Goal: Transaction & Acquisition: Purchase product/service

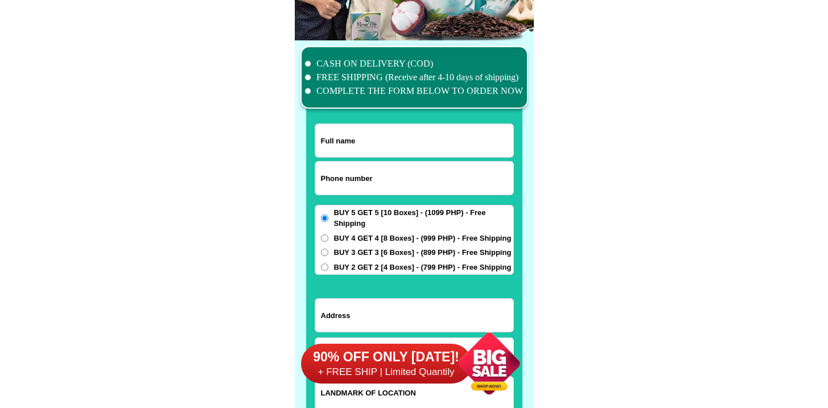
scroll to position [8845, 0]
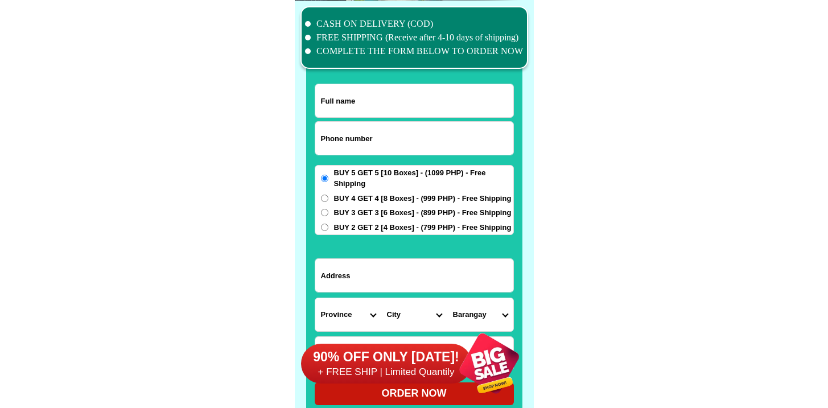
click at [343, 125] on input "Input phone_number" at bounding box center [414, 138] width 198 height 33
paste input "9178963813"
click at [323, 137] on input "9178963813" at bounding box center [414, 138] width 198 height 33
click at [320, 137] on input "9178963813" at bounding box center [414, 138] width 198 height 33
type input "09178963813"
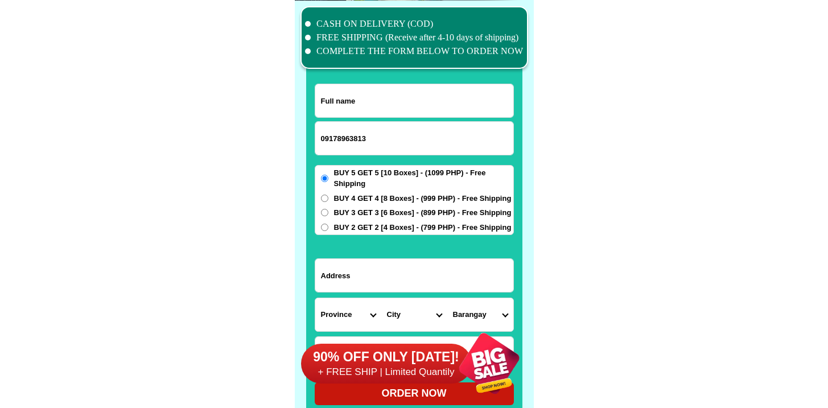
click at [366, 112] on input "Input full_name" at bounding box center [414, 100] width 198 height 33
paste input "ZinniaZ Munoz"
type input "ZinniaZ Munoz"
click at [428, 263] on input "Input address" at bounding box center [414, 275] width 198 height 33
paste input "Blk4,Lot7 Chico St.Palmera Homes,Sta.Monica, Novaliches QC"
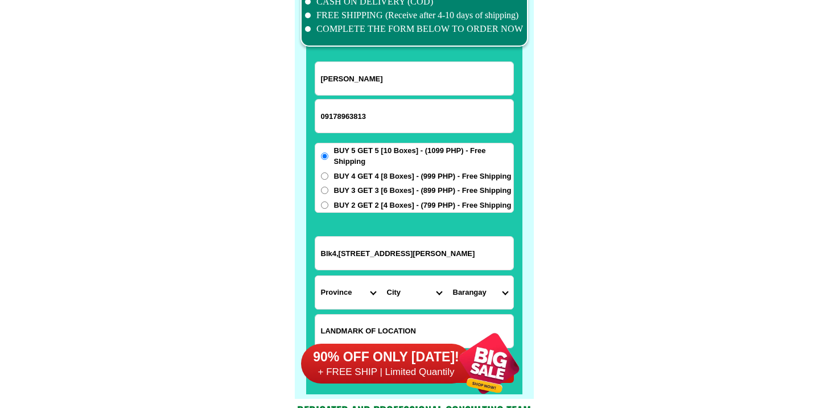
scroll to position [8870, 0]
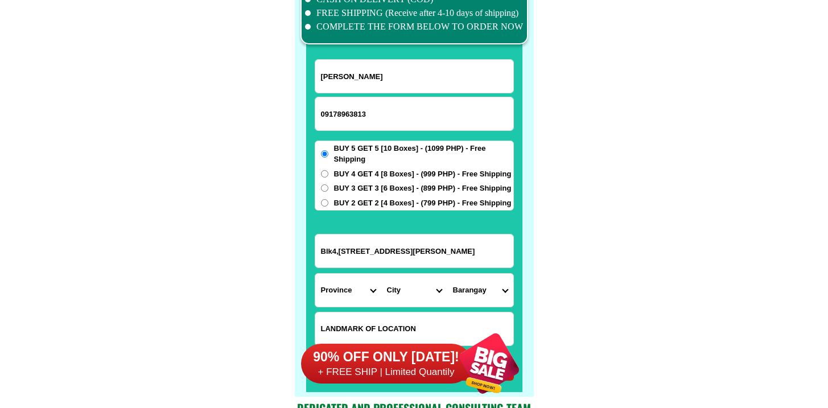
type input "Blk4,Lot7 Chico St.Palmera Homes,Sta.Monica, Novaliches QC"
click at [355, 275] on select "Province [GEOGRAPHIC_DATA] [GEOGRAPHIC_DATA] [GEOGRAPHIC_DATA] [GEOGRAPHIC_DATA…" at bounding box center [348, 290] width 66 height 33
select select "63_219"
click at [315, 274] on select "Province [GEOGRAPHIC_DATA] [GEOGRAPHIC_DATA] [GEOGRAPHIC_DATA] [GEOGRAPHIC_DATA…" at bounding box center [348, 290] width 66 height 33
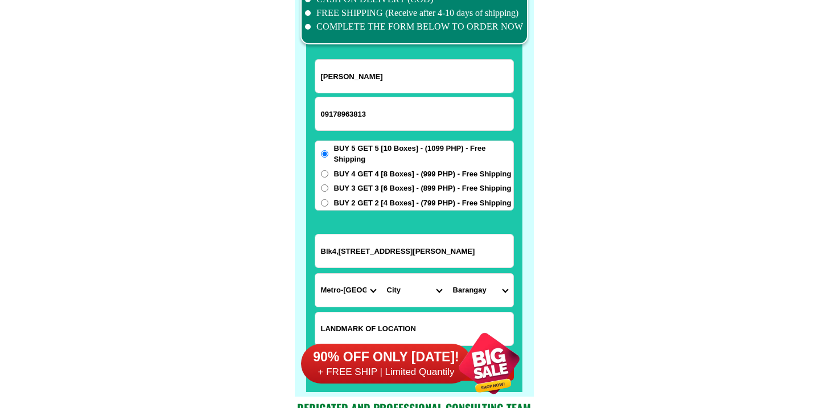
click at [406, 291] on select "City Binondo CALOOCAN Ermita Intramuros Las-pinas Makati Malabon-city Malate Ma…" at bounding box center [414, 290] width 66 height 33
select select "63_2194070"
click at [381, 274] on select "City Binondo CALOOCAN Ermita Intramuros Las-pinas Makati Malabon-city Malate Ma…" at bounding box center [414, 290] width 66 height 33
click at [468, 283] on select "Barangay Alicia Amihan Apolonio samson Aurora Baesa Bagbag Bago bantay Bagong l…" at bounding box center [480, 290] width 66 height 33
select select "63_219407018175"
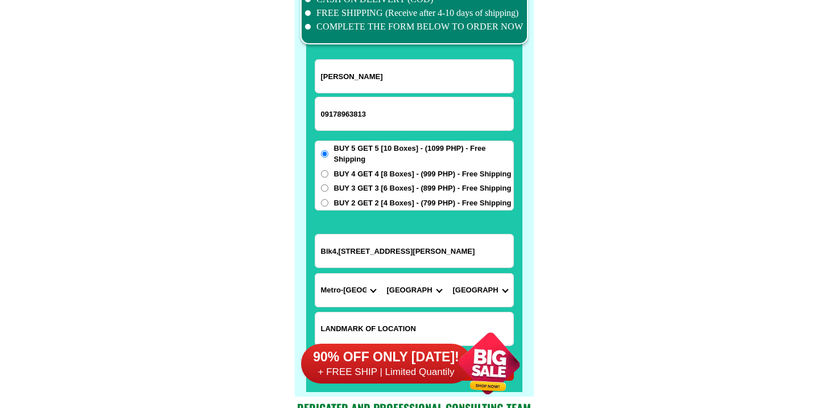
click at [447, 274] on select "Barangay Alicia Amihan Apolonio samson Aurora Baesa Bagbag Bago bantay Bagong l…" at bounding box center [480, 290] width 66 height 33
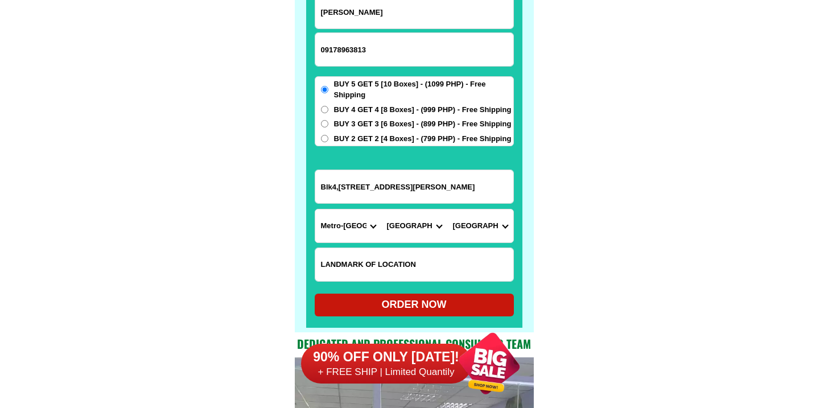
scroll to position [8956, 0]
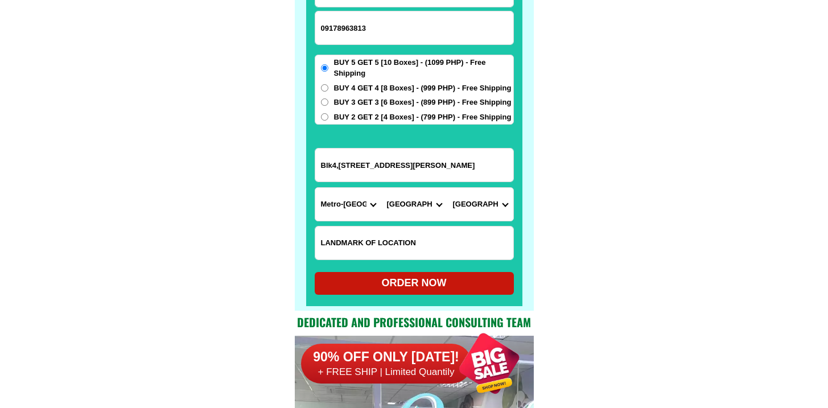
click at [390, 282] on div "ORDER NOW" at bounding box center [414, 282] width 199 height 15
radio input "true"
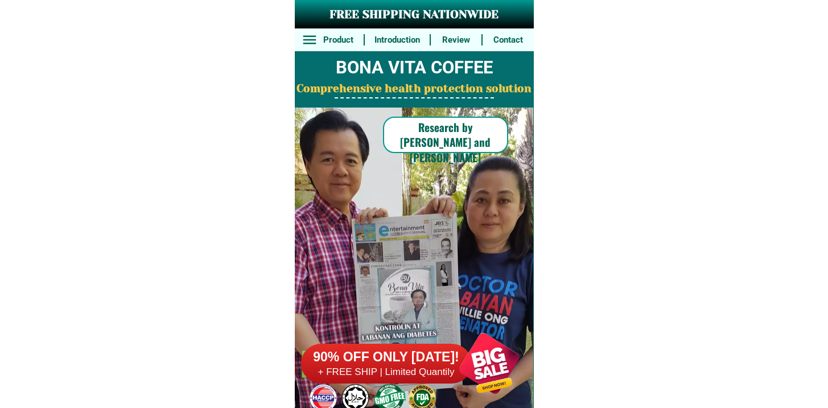
click at [422, 373] on h6 "+ FREE SHIP | Limited Quantily" at bounding box center [386, 372] width 171 height 13
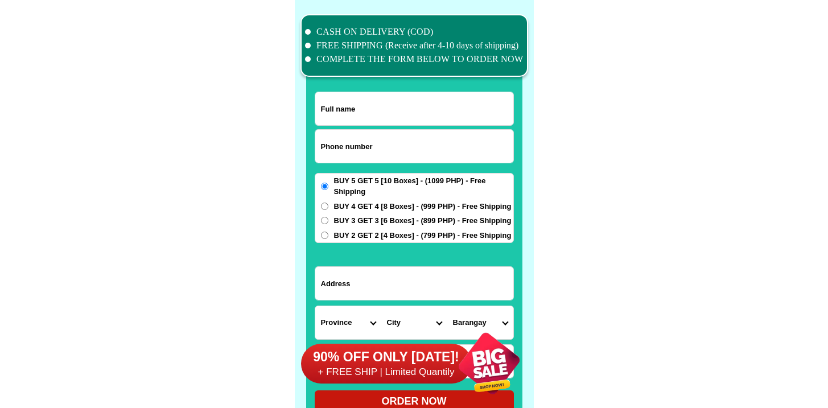
scroll to position [8845, 0]
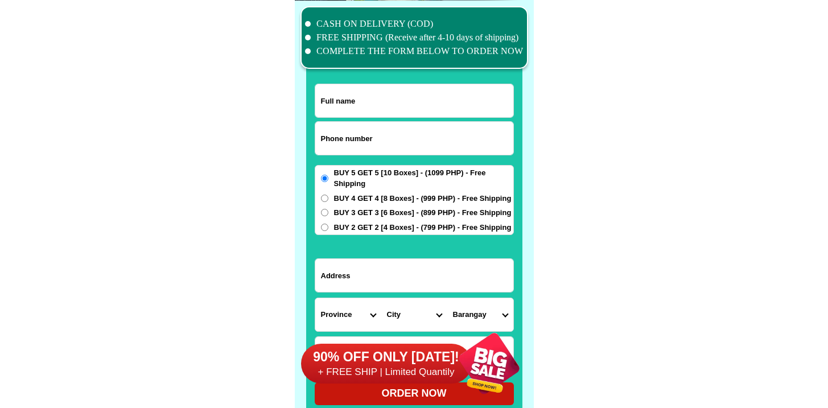
click at [377, 147] on input "Input phone_number" at bounding box center [414, 138] width 198 height 33
paste input "9171664933"
type input "09171664933"
click at [394, 101] on input "Input full_name" at bounding box center [414, 100] width 198 height 33
paste input "Babie H. Dulay"
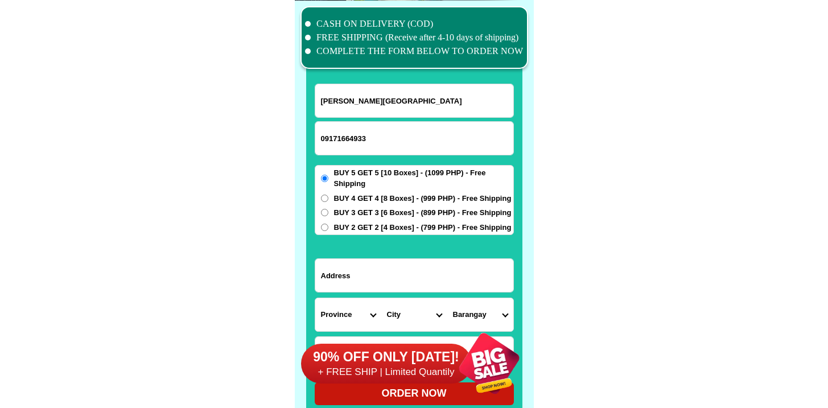
type input "Babie H. Dulay"
click at [350, 275] on input "Input address" at bounding box center [414, 275] width 198 height 33
paste input "32 National Road, Hernaez Compound, Brgy Putatan"
type input "32 National Road, Hernaez Compound, Brgy Putatan"
click at [354, 311] on select "Province [GEOGRAPHIC_DATA] [GEOGRAPHIC_DATA][PERSON_NAME][GEOGRAPHIC_DATA][GEOG…" at bounding box center [348, 314] width 66 height 33
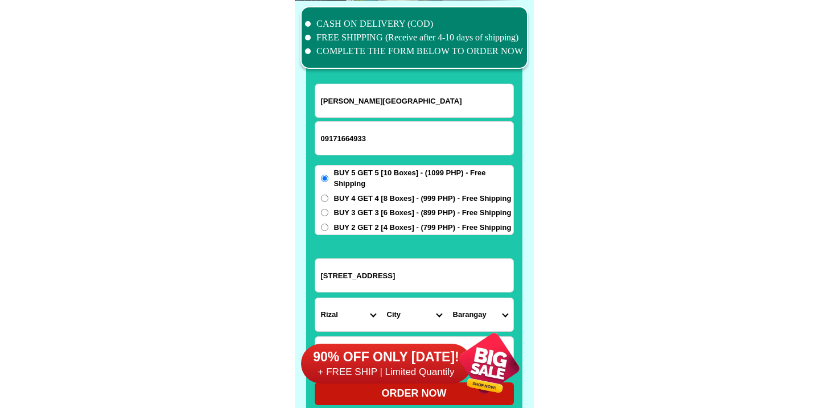
click at [315, 298] on select "Province [GEOGRAPHIC_DATA] [GEOGRAPHIC_DATA][PERSON_NAME][GEOGRAPHIC_DATA][GEOG…" at bounding box center [348, 314] width 66 height 33
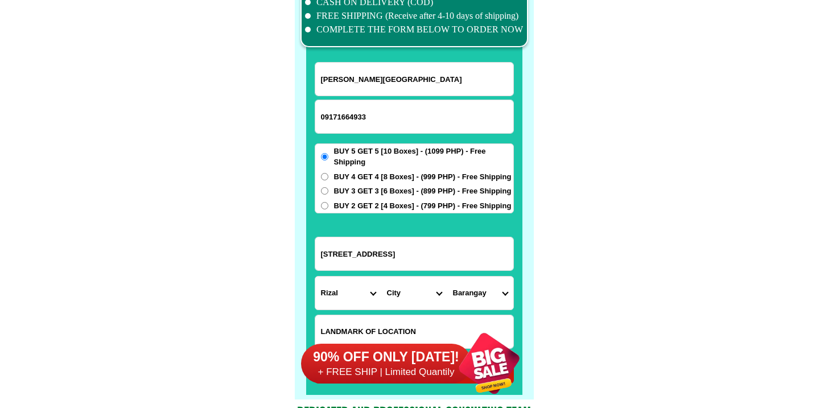
click at [419, 238] on input "32 National Road, Hernaez Compound, Brgy Putatan" at bounding box center [414, 253] width 198 height 33
click at [422, 281] on select "City Angono Antipolo-city Binangonan Cainta Cardona Jala-jala Pililla Rizal-bar…" at bounding box center [414, 293] width 66 height 33
click at [351, 288] on select "Province [GEOGRAPHIC_DATA] [GEOGRAPHIC_DATA][PERSON_NAME][GEOGRAPHIC_DATA][GEOG…" at bounding box center [348, 293] width 66 height 33
select select "63_219"
click at [315, 277] on select "Province [GEOGRAPHIC_DATA] [GEOGRAPHIC_DATA][PERSON_NAME][GEOGRAPHIC_DATA][GEOG…" at bounding box center [348, 293] width 66 height 33
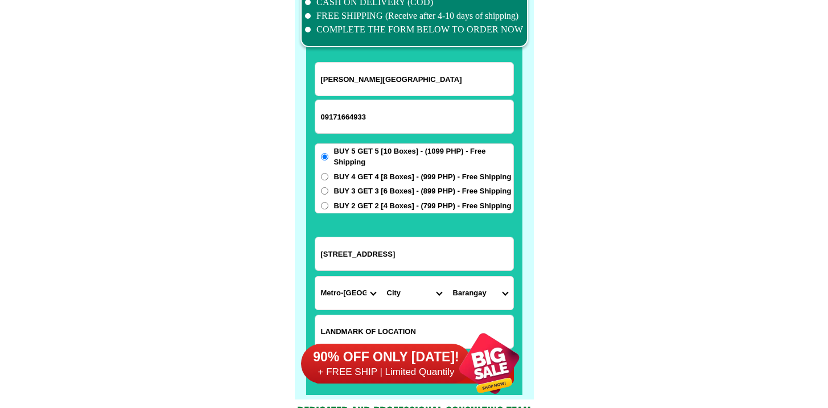
click at [412, 290] on select "City Binondo CALOOCAN Ermita Intramuros Las-pinas Makati Malabon-city Malate Ma…" at bounding box center [414, 293] width 66 height 33
click at [381, 277] on select "City Binondo CALOOCAN Ermita Intramuros Las-pinas Makati Malabon-city Malate Ma…" at bounding box center [414, 293] width 66 height 33
click at [488, 298] on select "Barangay Addition hills Bagong silang Barangka drive Barangka ibaba Barangka il…" at bounding box center [480, 293] width 66 height 33
click at [411, 300] on select "City Binondo CALOOCAN Ermita Intramuros Las-pinas Makati Malabon-city Malate Ma…" at bounding box center [414, 293] width 66 height 33
click at [381, 277] on select "City Binondo CALOOCAN Ermita Intramuros Las-pinas Makati Malabon-city Malate Ma…" at bounding box center [414, 293] width 66 height 33
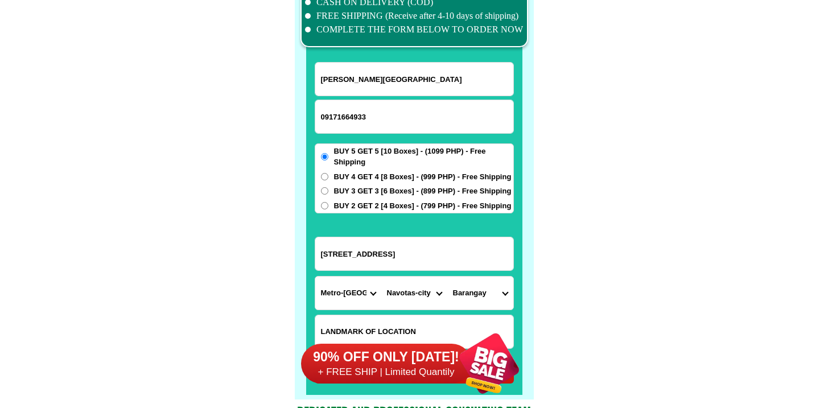
click at [414, 311] on form "Babie H. Dulay 09171664933 ORDER NOW 32 National Road, Hernaez Compound, Brgy P…" at bounding box center [414, 222] width 199 height 321
click at [415, 304] on select "City Binondo CALOOCAN Ermita Intramuros Las-pinas Makati Malabon-city Malate Ma…" at bounding box center [414, 293] width 66 height 33
select select "63_219253"
click at [381, 277] on select "City Binondo CALOOCAN Ermita Intramuros Las-pinas Makati Malabon-city Malate Ma…" at bounding box center [414, 293] width 66 height 33
click at [477, 283] on select "Barangay Bagumbayan north Bagumbayan south Bangculasi Daanghari Navotas east Na…" at bounding box center [480, 293] width 66 height 33
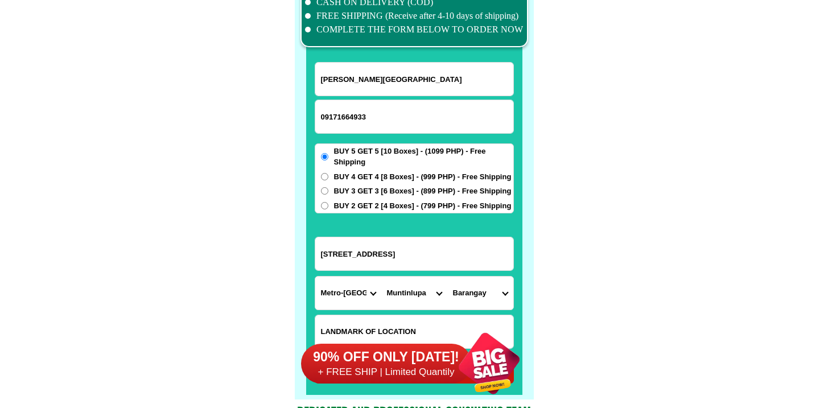
select select "63_2192532236"
click at [447, 277] on select "Barangay Alabang Ayala alabang Bayanan Buli Cupang Poblacion Putatan Sucat Tuna…" at bounding box center [480, 293] width 66 height 33
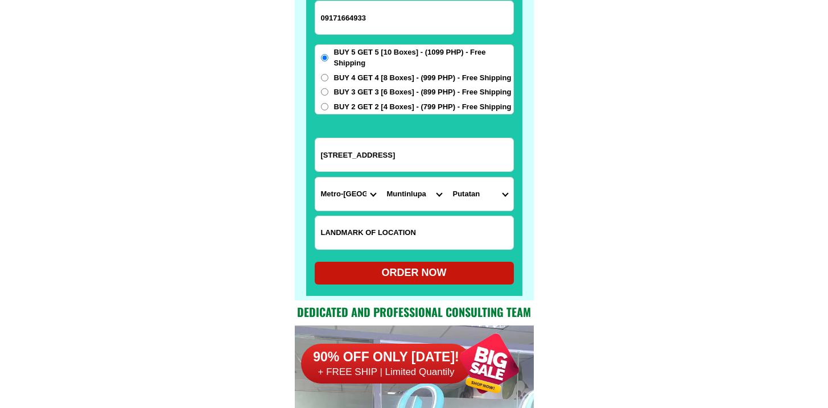
scroll to position [9052, 0]
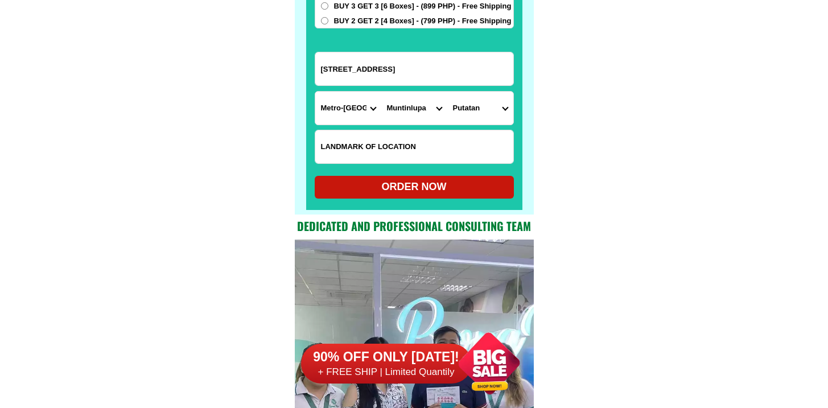
click at [417, 193] on div "ORDER NOW" at bounding box center [414, 186] width 199 height 15
radio input "true"
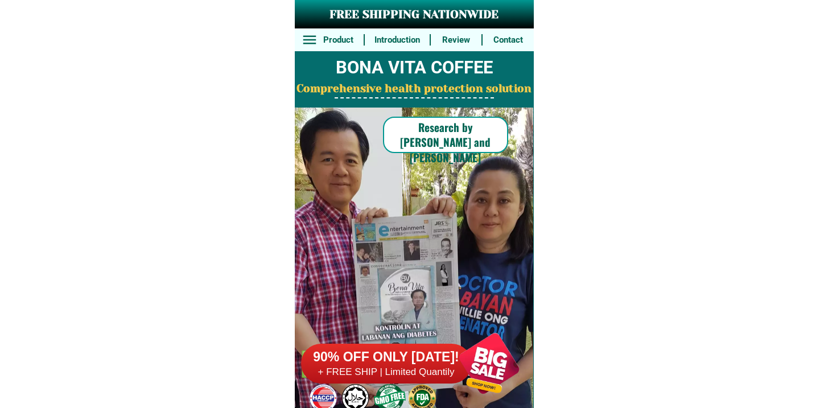
click at [402, 362] on h6 "90% OFF ONLY [DATE]!" at bounding box center [386, 357] width 171 height 17
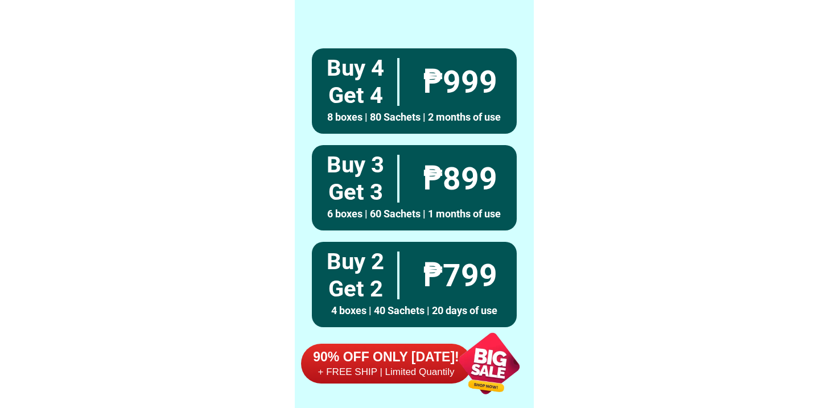
scroll to position [8845, 0]
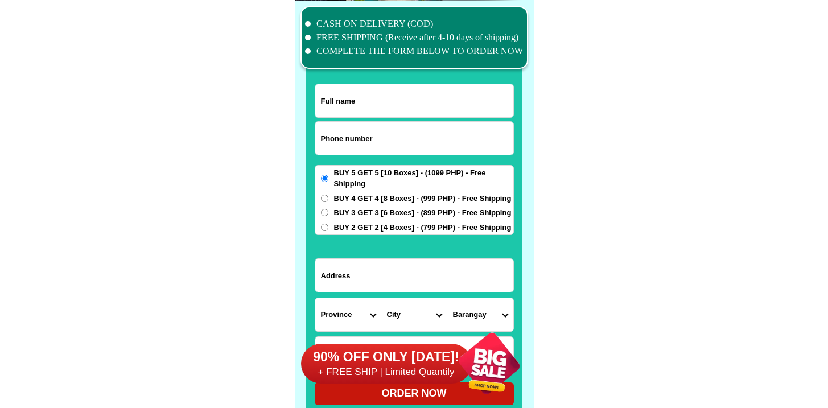
click at [370, 147] on input "Input phone_number" at bounding box center [414, 138] width 198 height 33
paste input "09690255253"
type input "09690255253"
click at [422, 116] on input "Input full_name" at bounding box center [414, 100] width 198 height 33
click at [422, 110] on input "Input full_name" at bounding box center [414, 100] width 198 height 33
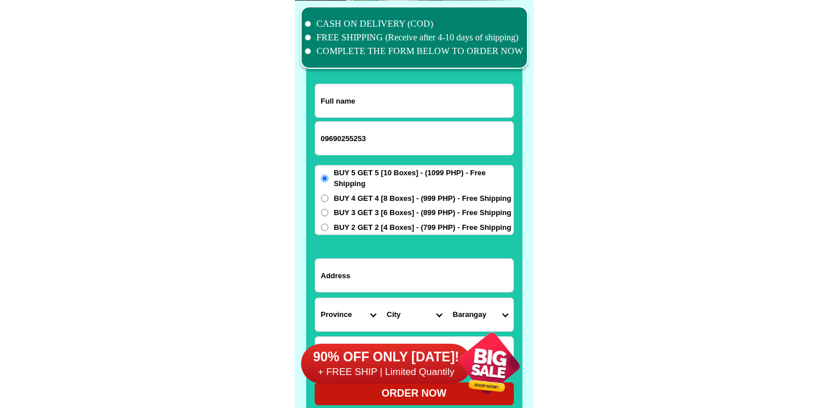
paste input "Ramona Ines B RANESES"
type input "Ramona Ines B RANESES"
click at [345, 316] on select "Province [GEOGRAPHIC_DATA] [GEOGRAPHIC_DATA] [GEOGRAPHIC_DATA] [GEOGRAPHIC_DATA…" at bounding box center [348, 314] width 66 height 33
select select "63_402"
click at [315, 298] on select "Province [GEOGRAPHIC_DATA] [GEOGRAPHIC_DATA] [GEOGRAPHIC_DATA] [GEOGRAPHIC_DATA…" at bounding box center [348, 314] width 66 height 33
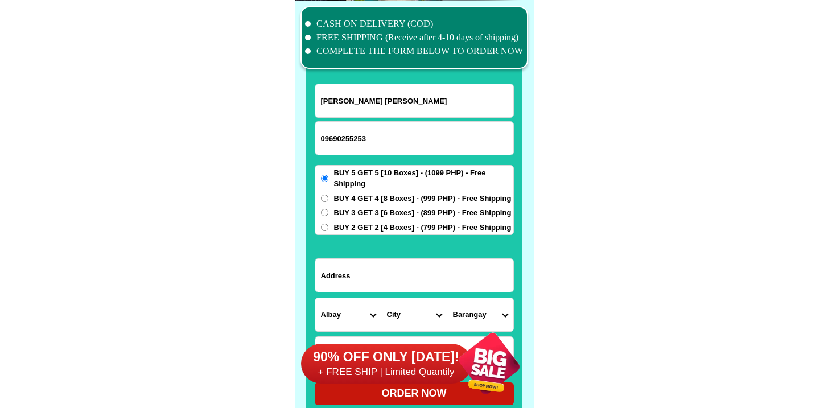
click at [412, 303] on select "City" at bounding box center [414, 314] width 66 height 33
select select "63_4027164"
click at [381, 298] on select "City Albay-malinao Albay-santo-domingo Bacacay Camalig Daraga Guinobatan Jovell…" at bounding box center [414, 314] width 66 height 33
click at [478, 315] on select "Barangay Bgy. 1 - em's barrio (pob.) Bgy. 10 - cabugao Bgy. 11 - maoyod pob. (b…" at bounding box center [480, 314] width 66 height 33
select select "63_40271649175"
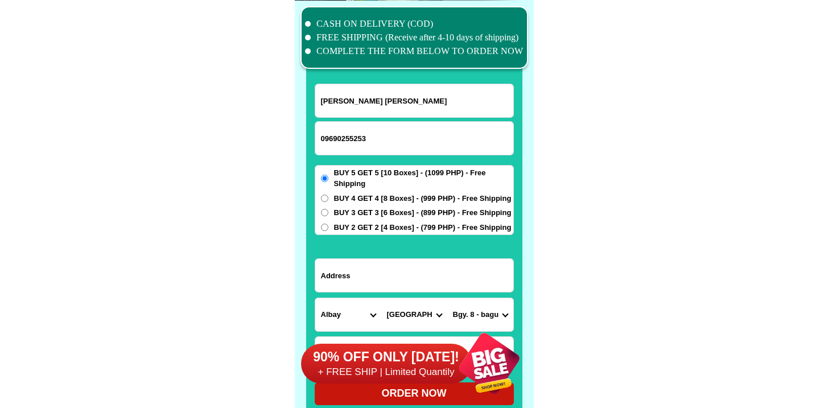
click at [447, 298] on select "Barangay Bgy. 1 - em's barrio (pob.) Bgy. 10 - cabugao Bgy. 11 - maoyod pob. (b…" at bounding box center [480, 314] width 66 height 33
click at [382, 281] on input "Input address" at bounding box center [414, 275] width 198 height 33
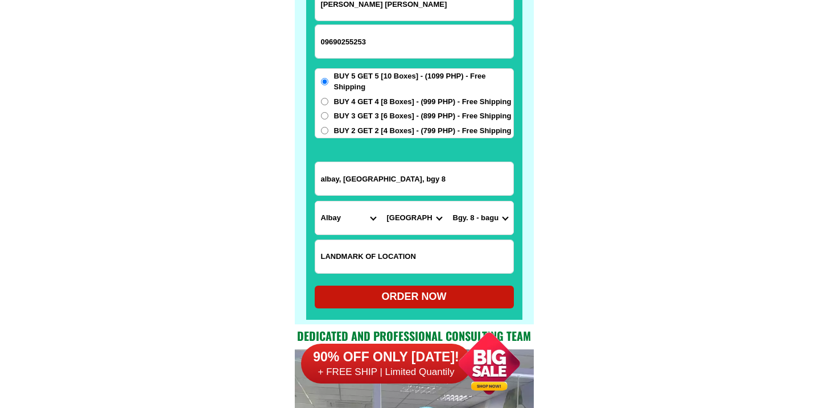
scroll to position [8948, 0]
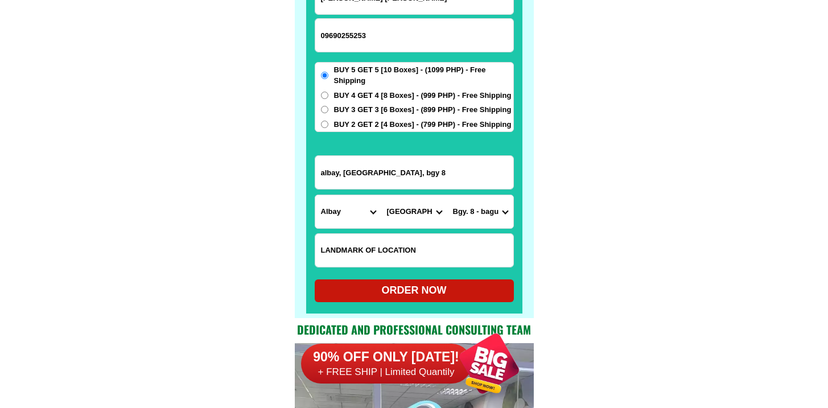
type input "albay, legazpi city, bgy 8"
click at [381, 283] on div "ORDER NOW" at bounding box center [414, 290] width 199 height 15
radio input "true"
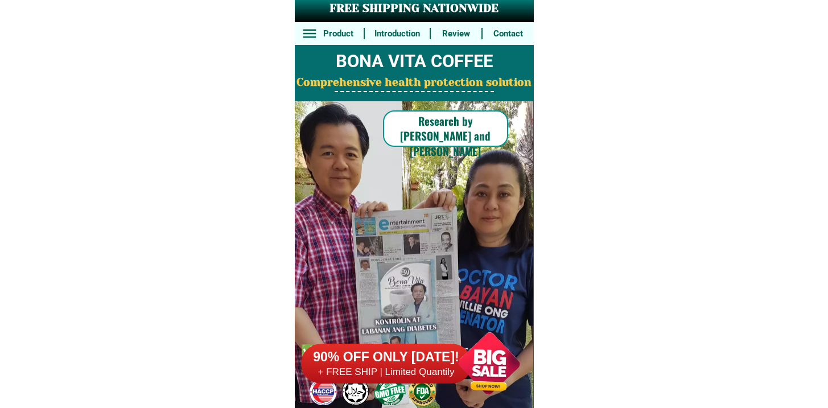
click at [438, 362] on h6 "90% OFF ONLY [DATE]!" at bounding box center [386, 357] width 171 height 17
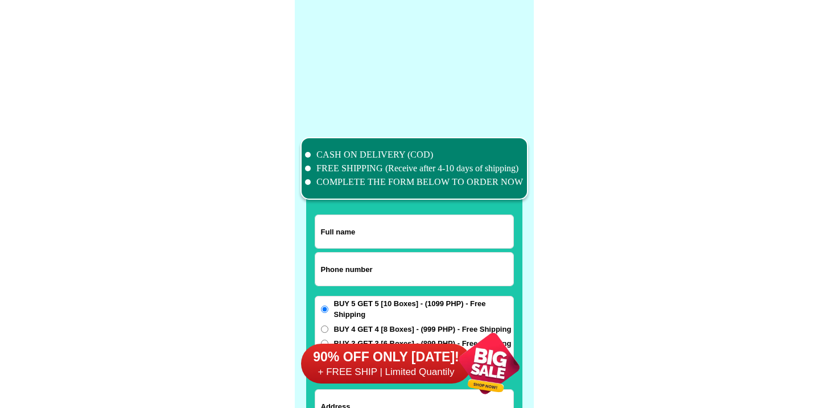
scroll to position [8845, 0]
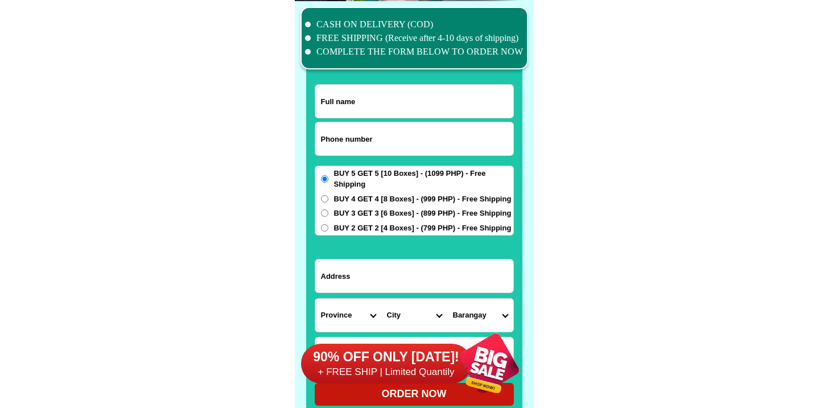
click at [393, 125] on form "ORDER NOW Province Abra Agusan-del-norte Agusan-del-sur Aklan Albay Antique Apa…" at bounding box center [414, 244] width 199 height 321
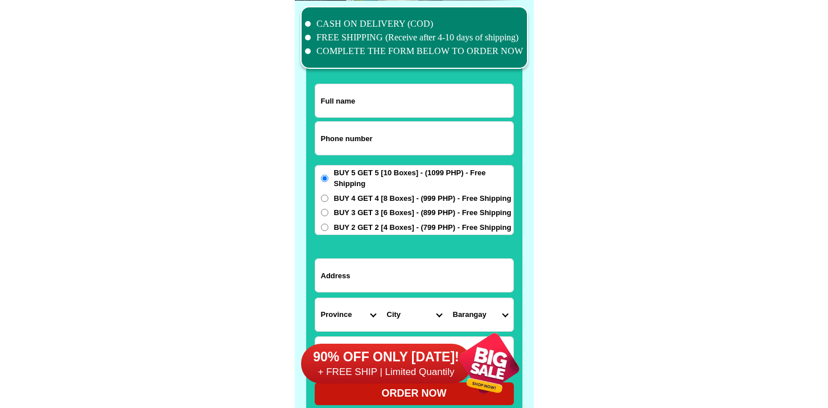
click at [392, 128] on input "Input phone_number" at bounding box center [414, 138] width 198 height 33
paste input "09989829558"
type input "09989829558"
click at [377, 77] on div at bounding box center [414, 217] width 216 height 400
click at [378, 85] on input "Input full_name" at bounding box center [414, 100] width 198 height 33
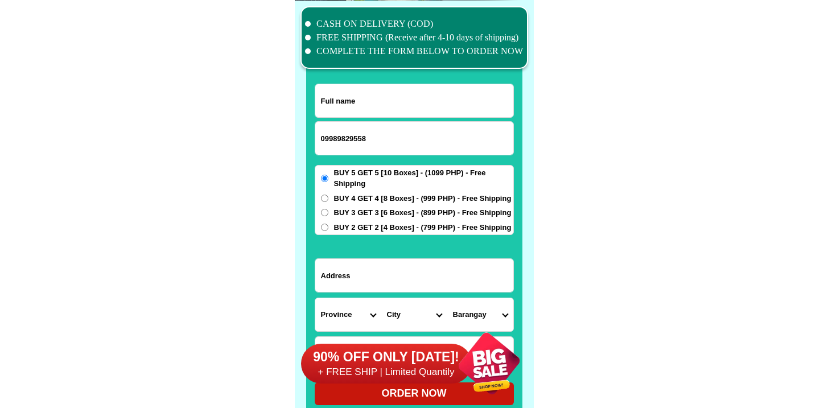
click at [378, 89] on input "Input full_name" at bounding box center [414, 100] width 198 height 33
paste input "RAMIE G. HIPE"
type input "RAMIE G. HIPE"
click at [404, 264] on input "Input address" at bounding box center [414, 275] width 198 height 33
paste input "Mupas St. Purok Everlasting' Bgy. Quezon, Mainit Surigao wNo"
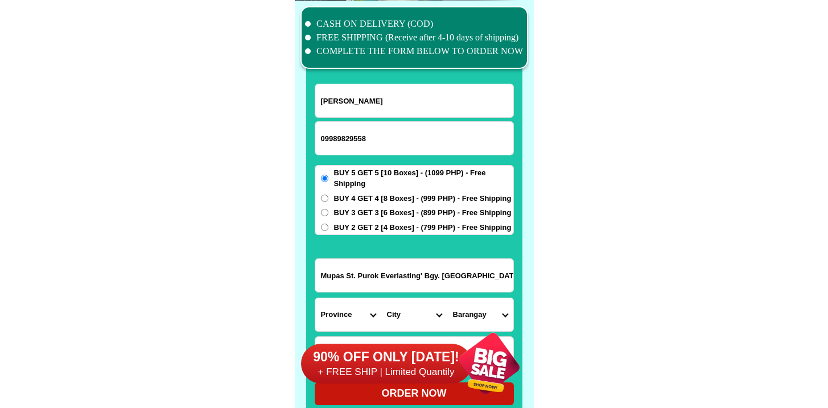
scroll to position [0, 28]
type input "Mupas St. Purok Everlasting' Bgy. Quezon, Mainit Surigao wNo"
click at [365, 305] on select "Province [GEOGRAPHIC_DATA] [GEOGRAPHIC_DATA] [GEOGRAPHIC_DATA] [GEOGRAPHIC_DATA…" at bounding box center [348, 314] width 66 height 33
select select "63_829"
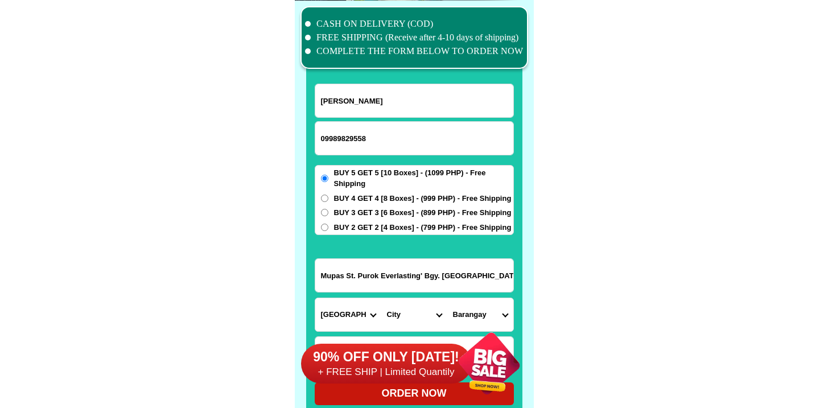
click at [315, 298] on select "Province [GEOGRAPHIC_DATA] [GEOGRAPHIC_DATA] [GEOGRAPHIC_DATA] [GEOGRAPHIC_DATA…" at bounding box center [348, 314] width 66 height 33
click at [405, 312] on select "City Bacuag Claver Dapa Del-carmen Gigaquit Mainit Malimono San-benito San-fran…" at bounding box center [414, 314] width 66 height 33
select select "63_8295770"
click at [381, 298] on select "City Bacuag Claver Dapa Del-carmen Gigaquit Mainit Malimono San-benito San-fran…" at bounding box center [414, 314] width 66 height 33
click at [480, 304] on select "Barangay Binga Bobona-on Cantugas Dayano Mabini Magpayang Magsaysay (pob.) Mans…" at bounding box center [480, 314] width 66 height 33
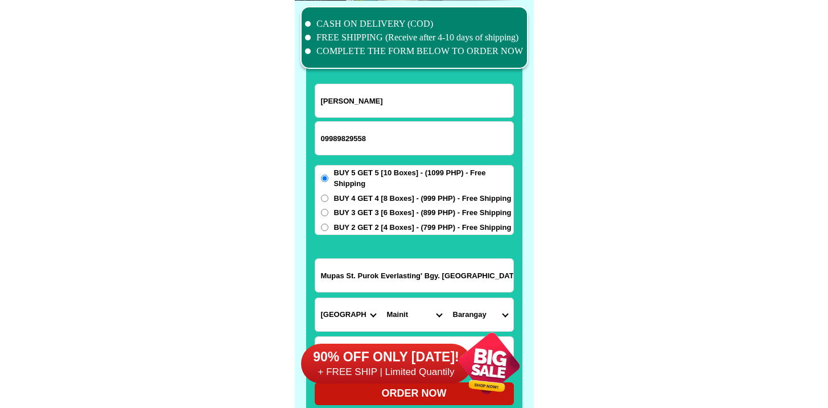
select select "63_82957705036"
click at [447, 298] on select "Barangay Binga Bobona-on Cantugas Dayano Mabini Magpayang Magsaysay (pob.) Mans…" at bounding box center [480, 314] width 66 height 33
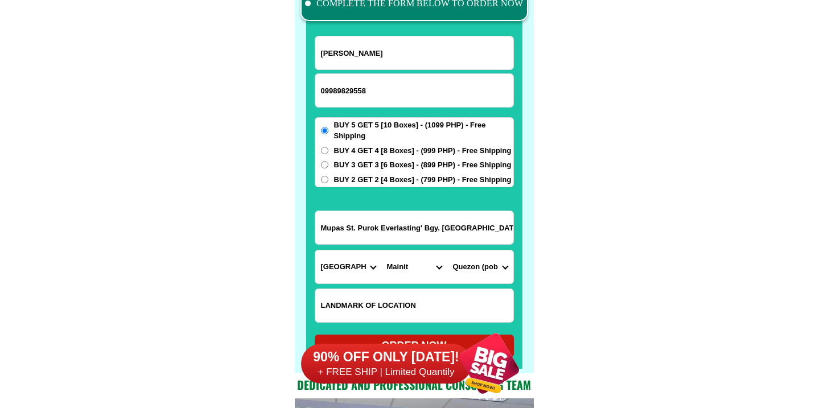
scroll to position [8939, 0]
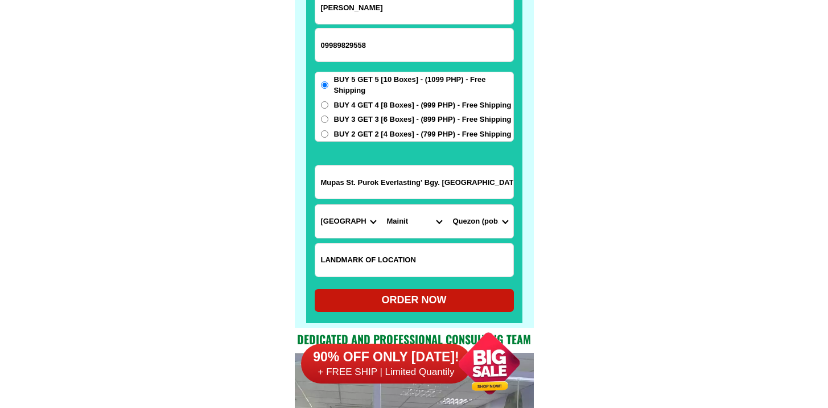
click at [438, 287] on form "RAMIE G. HIPE 09989829558 ORDER NOW Mupas St. Purok Everlasting' Bgy. Quezon, M…" at bounding box center [414, 150] width 199 height 321
click at [432, 308] on div "ORDER NOW" at bounding box center [414, 300] width 199 height 23
radio input "true"
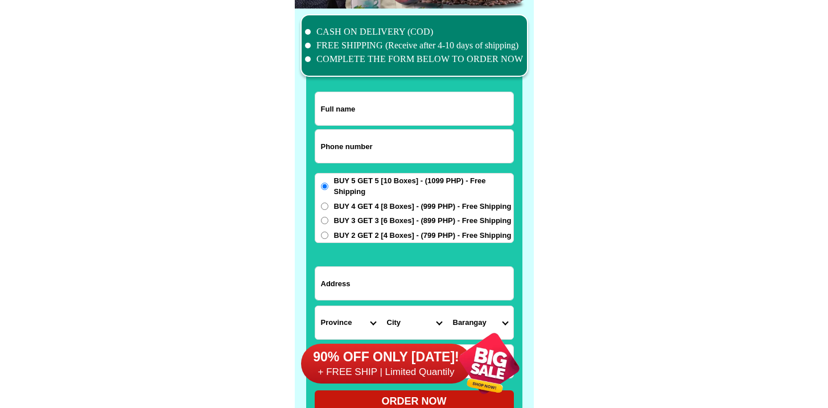
scroll to position [8845, 0]
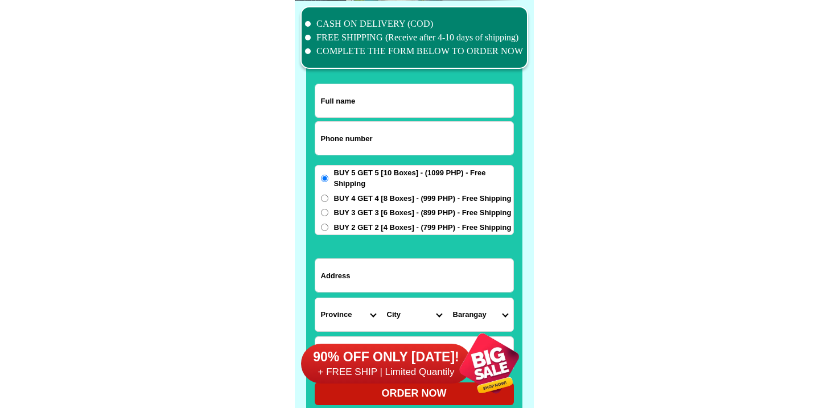
click at [381, 131] on input "Input phone_number" at bounding box center [414, 138] width 198 height 33
paste input "09189417484"
type input "09189417484"
click at [381, 100] on input "Input full_name" at bounding box center [414, 100] width 198 height 33
paste input "[PERSON_NAME]"
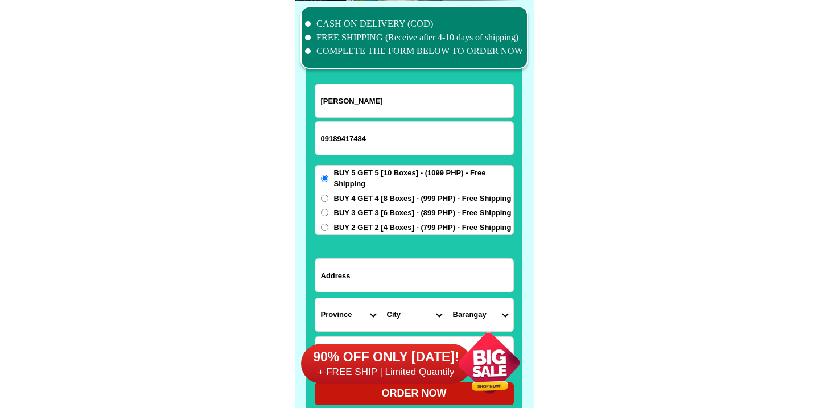
type input "[PERSON_NAME]"
click at [412, 258] on div at bounding box center [414, 275] width 199 height 34
click at [413, 263] on input "Input address" at bounding box center [414, 275] width 198 height 33
paste input "[PERSON_NAME][GEOGRAPHIC_DATA], [GEOGRAPHIC_DATA], Bgy. [GEOGRAPHIC_DATA], [GEO…"
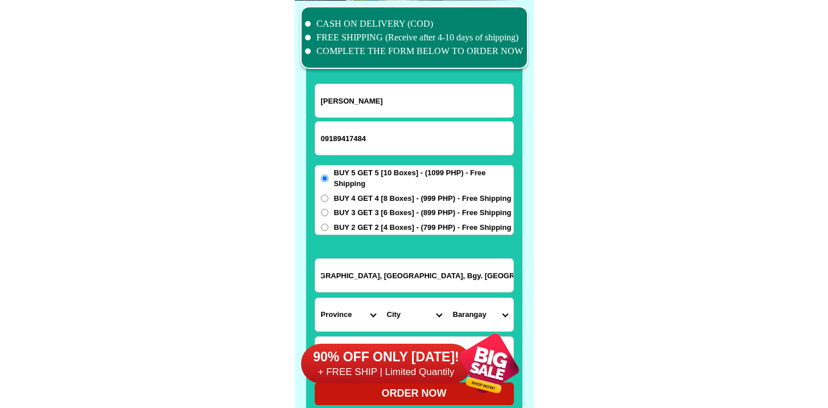
type input "[PERSON_NAME][GEOGRAPHIC_DATA], [GEOGRAPHIC_DATA], Bgy. [GEOGRAPHIC_DATA], [GEO…"
drag, startPoint x: 389, startPoint y: 271, endPoint x: 727, endPoint y: 284, distance: 338.2
click at [376, 313] on select "Province [GEOGRAPHIC_DATA] [GEOGRAPHIC_DATA] [GEOGRAPHIC_DATA] [GEOGRAPHIC_DATA…" at bounding box center [348, 314] width 66 height 33
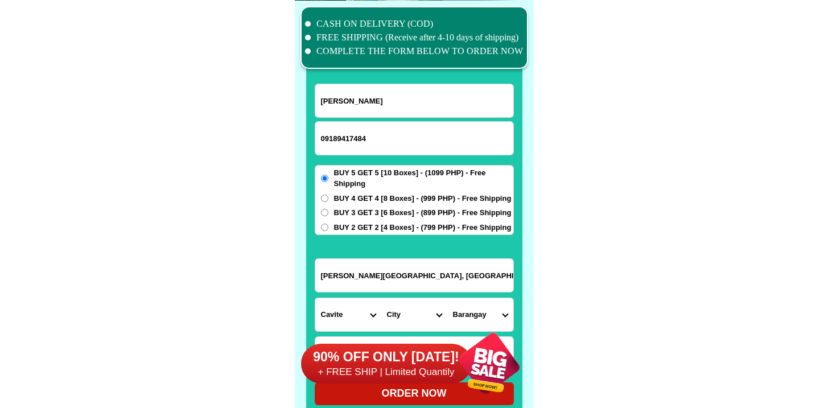
click at [315, 298] on select "Province [GEOGRAPHIC_DATA] [GEOGRAPHIC_DATA] [GEOGRAPHIC_DATA] [GEOGRAPHIC_DATA…" at bounding box center [348, 314] width 66 height 33
click at [358, 306] on select "Province [GEOGRAPHIC_DATA] [GEOGRAPHIC_DATA] [GEOGRAPHIC_DATA] [GEOGRAPHIC_DATA…" at bounding box center [348, 314] width 66 height 33
select select "63_8"
click at [315, 298] on select "Province [GEOGRAPHIC_DATA] [GEOGRAPHIC_DATA] [GEOGRAPHIC_DATA] [GEOGRAPHIC_DATA…" at bounding box center [348, 314] width 66 height 33
click at [418, 314] on select "City Alcoy [GEOGRAPHIC_DATA] [GEOGRAPHIC_DATA] [GEOGRAPHIC_DATA] [GEOGRAPHIC_DA…" at bounding box center [414, 314] width 66 height 33
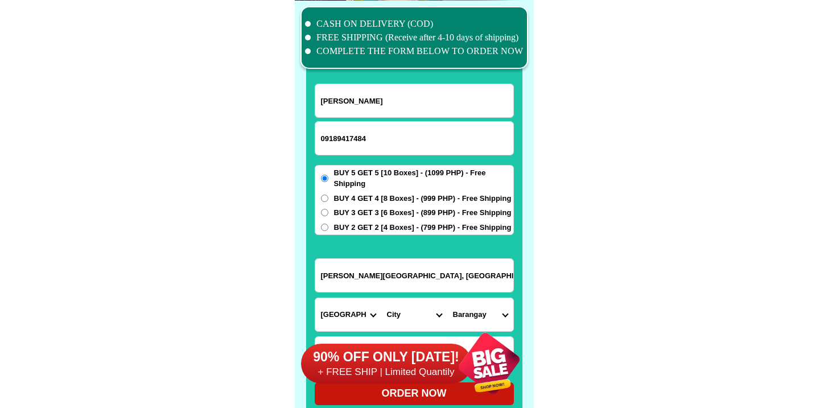
scroll to position [0, 82]
drag, startPoint x: 448, startPoint y: 271, endPoint x: 640, endPoint y: 269, distance: 191.8
click at [417, 311] on select "City Alcoy [GEOGRAPHIC_DATA] [GEOGRAPHIC_DATA] [GEOGRAPHIC_DATA] [GEOGRAPHIC_DA…" at bounding box center [414, 314] width 66 height 33
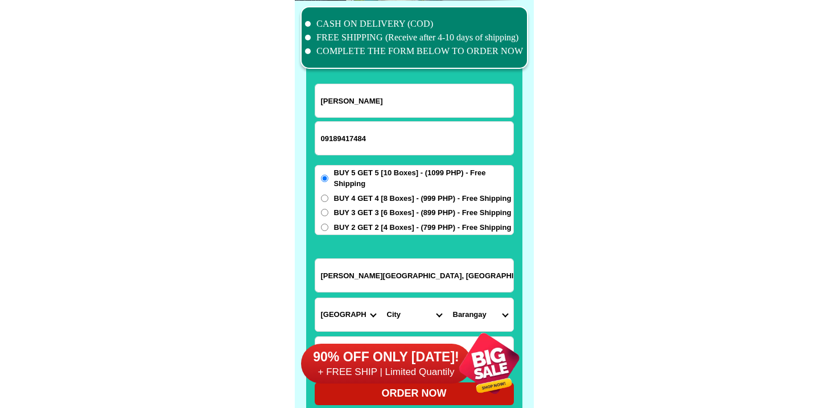
select select "63_865"
click at [381, 298] on select "City Alcoy Aloguinsan Argao Asturias Badian Balamban Bantayan Barili Bogo-city …" at bounding box center [414, 314] width 66 height 33
click at [479, 311] on select "Barangay Adlaon Agsungot Apas Babag Bacayan Banilad Basak pardo Basak san nicol…" at bounding box center [480, 314] width 66 height 33
select select "63_8651766"
click at [447, 298] on select "Barangay Adlaon Agsungot Apas Babag Bacayan Banilad Basak pardo Basak san nicol…" at bounding box center [480, 314] width 66 height 33
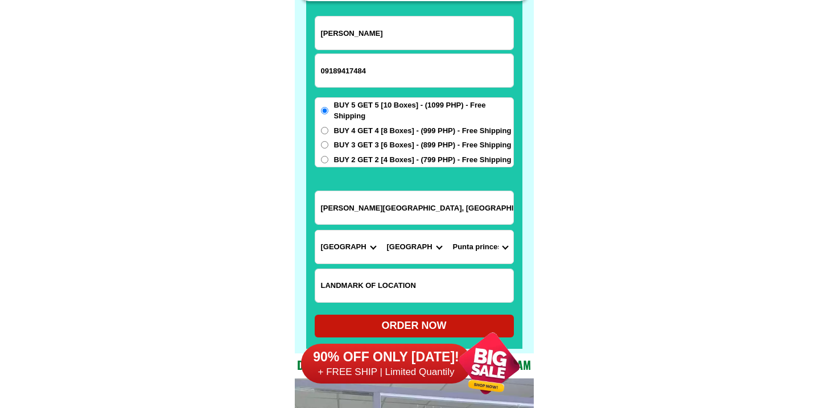
scroll to position [8921, 0]
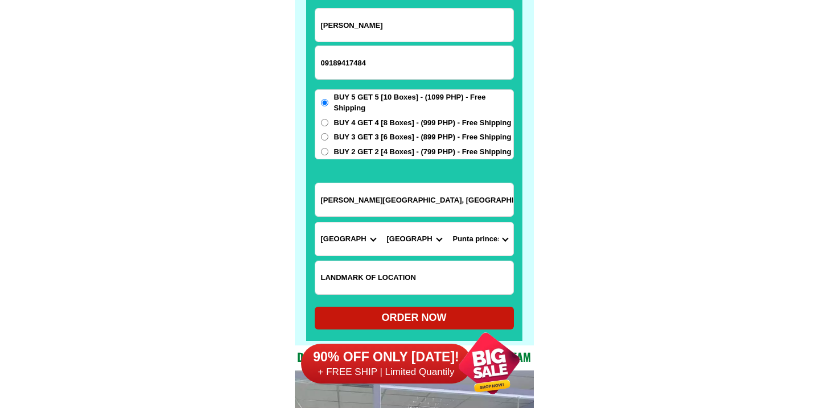
click at [403, 318] on div "ORDER NOW" at bounding box center [414, 317] width 199 height 15
radio input "true"
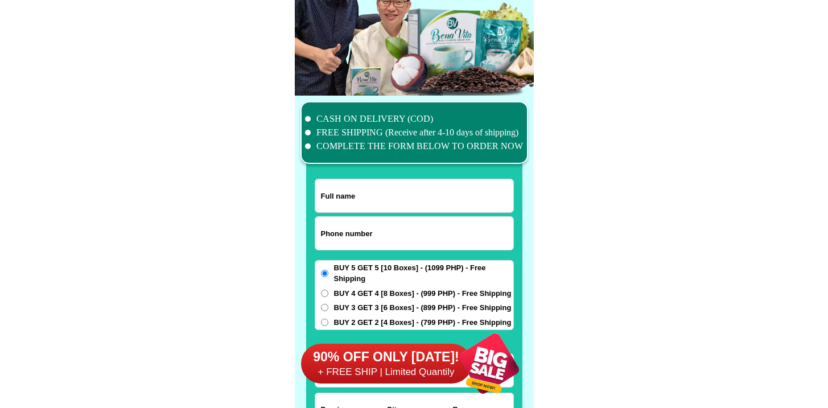
scroll to position [8845, 0]
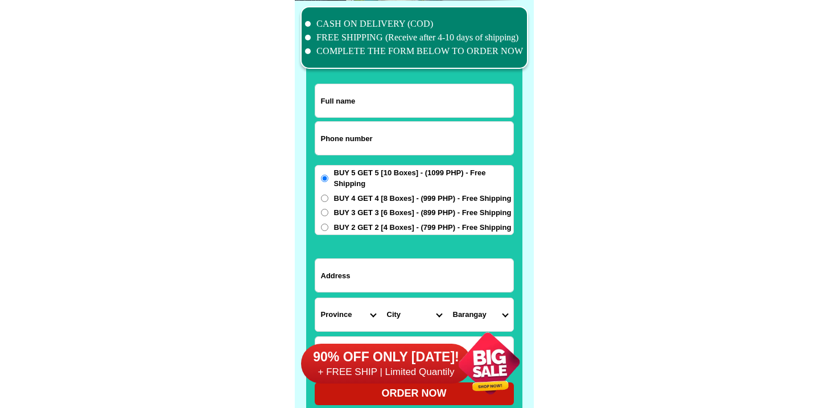
click at [432, 143] on input "Input phone_number" at bounding box center [414, 138] width 198 height 33
paste input "9167699339"
click at [320, 138] on input "9167699339" at bounding box center [414, 138] width 198 height 33
type input "09167699339"
click at [358, 273] on input "Input address" at bounding box center [414, 275] width 198 height 33
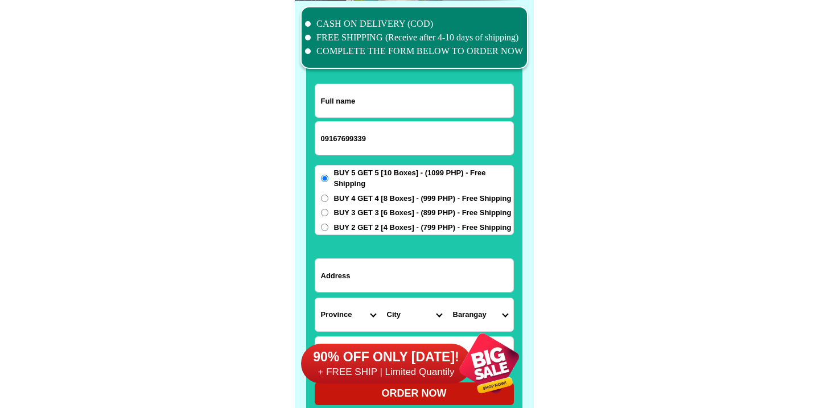
paste input "9167699339"
click at [360, 268] on input "9167699339" at bounding box center [414, 275] width 198 height 33
click at [361, 268] on input "9167699339" at bounding box center [414, 275] width 198 height 33
paste input "Greenview subd"
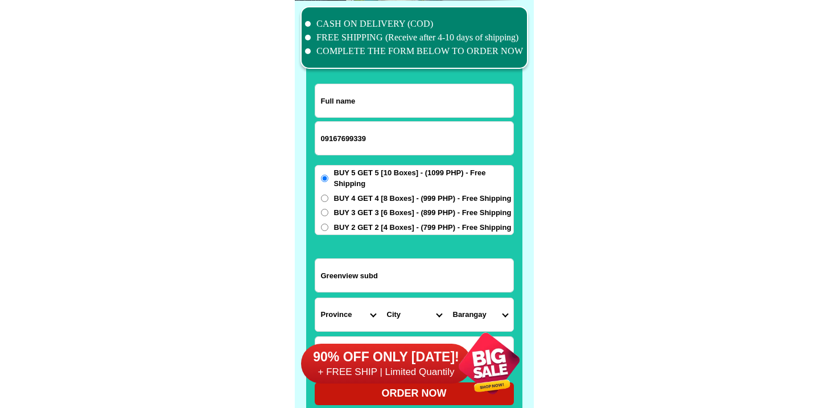
type input "Greenview subd"
click at [346, 299] on select "Province [GEOGRAPHIC_DATA] [GEOGRAPHIC_DATA] [GEOGRAPHIC_DATA] [GEOGRAPHIC_DATA…" at bounding box center [348, 314] width 66 height 33
select select "63_826"
click at [315, 298] on select "Province [GEOGRAPHIC_DATA] [GEOGRAPHIC_DATA] [GEOGRAPHIC_DATA] [GEOGRAPHIC_DATA…" at bounding box center [348, 314] width 66 height 33
drag, startPoint x: 346, startPoint y: 299, endPoint x: 394, endPoint y: 322, distance: 53.7
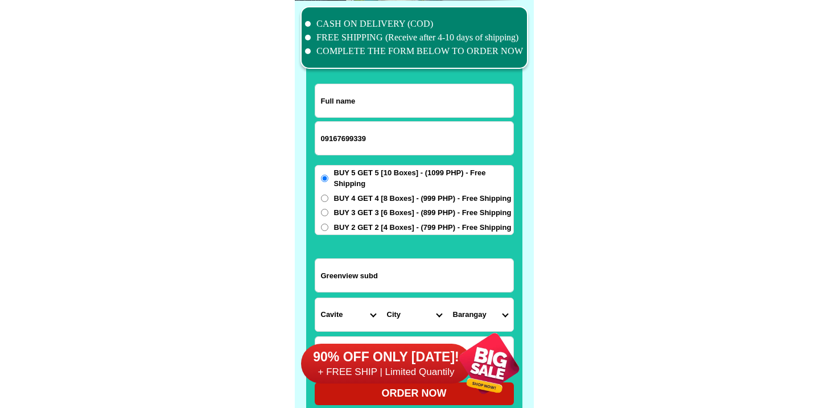
click at [394, 322] on div "90% OFF ONLY [DATE]! + FREE SHIP | Limited Quantily" at bounding box center [417, 363] width 233 height 89
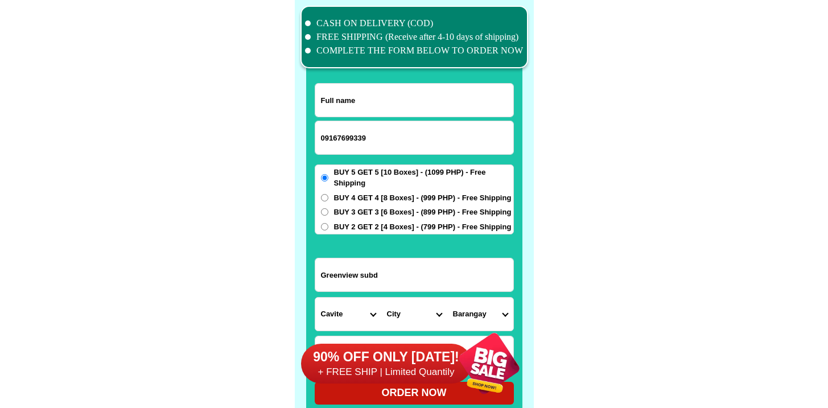
scroll to position [9005, 0]
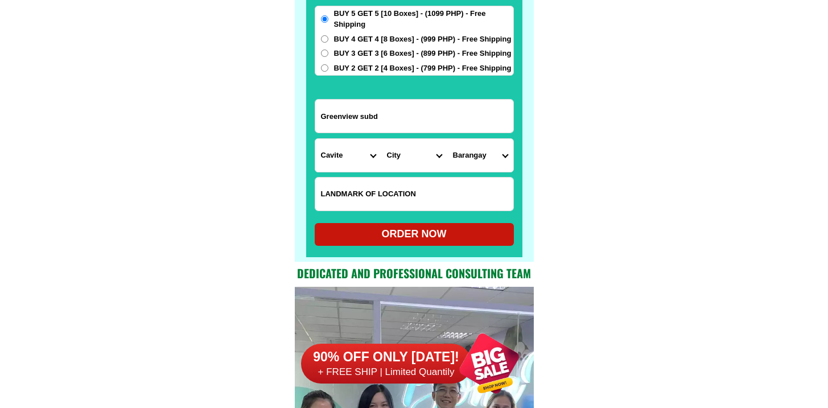
click at [397, 152] on select "City Alfonso Amadeo Bacoor Carmona Cavite-city Cavite-magallanes Cavite-rosario…" at bounding box center [414, 155] width 66 height 33
select select "63_8262470"
click at [381, 139] on select "City Alfonso Amadeo Bacoor Carmona Cavite-city Cavite-magallanes Cavite-rosario…" at bounding box center [414, 155] width 66 height 33
click at [481, 166] on select "Barangay Bagong karsada Balsahan Bancaan Bucana malaki Bucana sasahan Calubcob …" at bounding box center [480, 155] width 66 height 33
select select "63_8262470761"
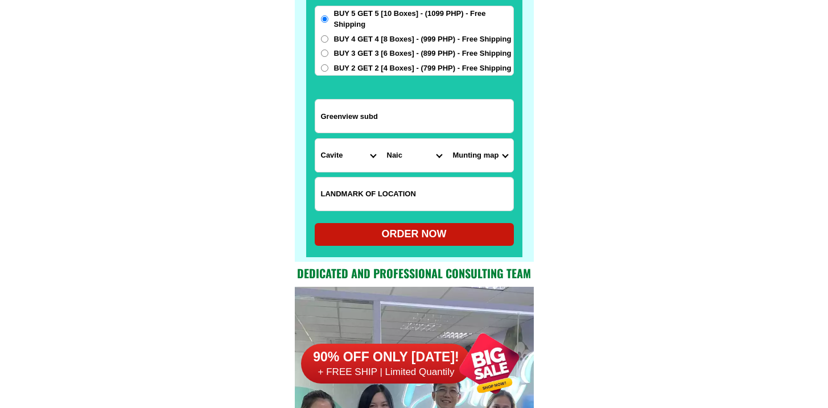
click at [447, 139] on select "Barangay Bagong karsada Balsahan Bancaan Bucana malaki Bucana sasahan Calubcob …" at bounding box center [480, 155] width 66 height 33
click at [413, 246] on div at bounding box center [414, 57] width 216 height 400
click at [413, 232] on div "ORDER NOW" at bounding box center [414, 233] width 199 height 15
radio input "true"
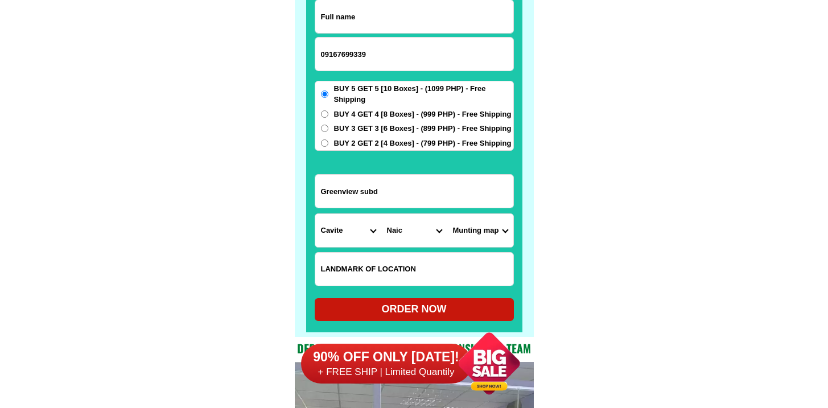
click at [406, 23] on input "Input full_name" at bounding box center [414, 16] width 198 height 33
paste input "Elizabeth Cadiao Fursich"
type input "Elizabeth Cadiao Fursich"
click at [422, 321] on div "90% OFF ONLY TODAY! + FREE SHIP | Limited Quantily" at bounding box center [417, 363] width 233 height 89
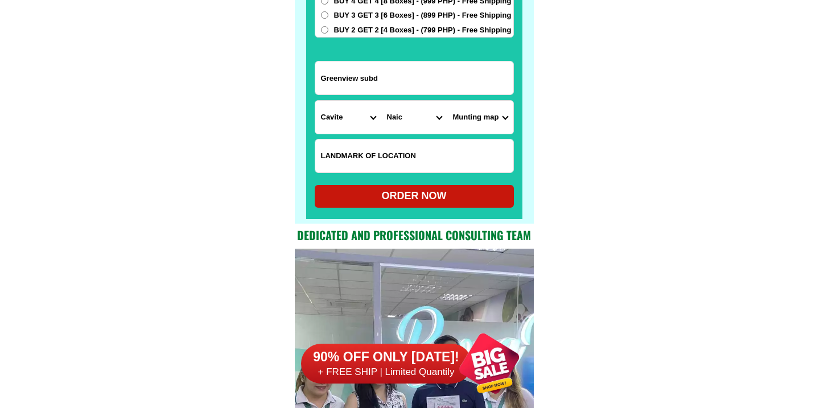
scroll to position [9049, 0]
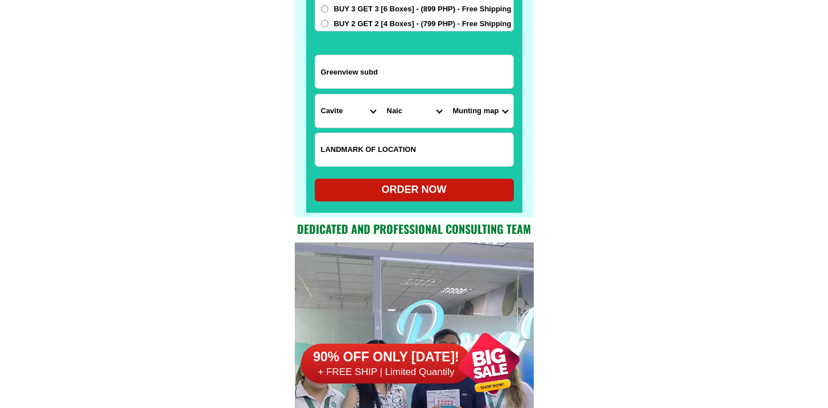
click at [428, 176] on form "Elizabeth Cadiao Fursich 09167699339 ORDER NOW Greenview subd Province Abra Agu…" at bounding box center [414, 40] width 199 height 321
click at [419, 192] on div "ORDER NOW" at bounding box center [414, 189] width 199 height 15
radio input "true"
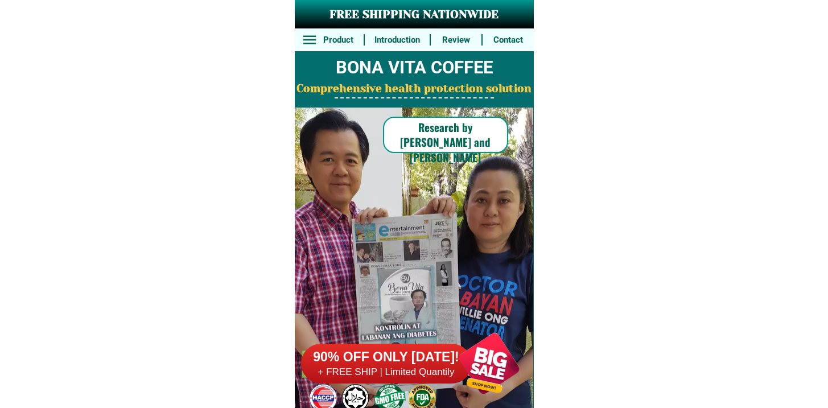
click at [378, 377] on h6 "+ FREE SHIP | Limited Quantily" at bounding box center [386, 372] width 171 height 13
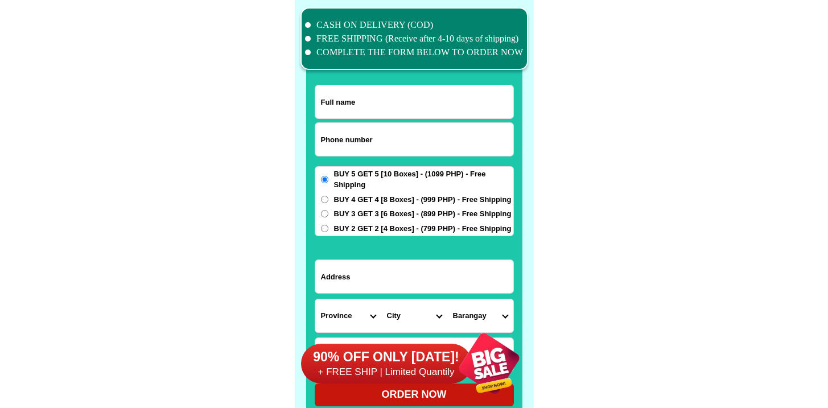
scroll to position [8845, 0]
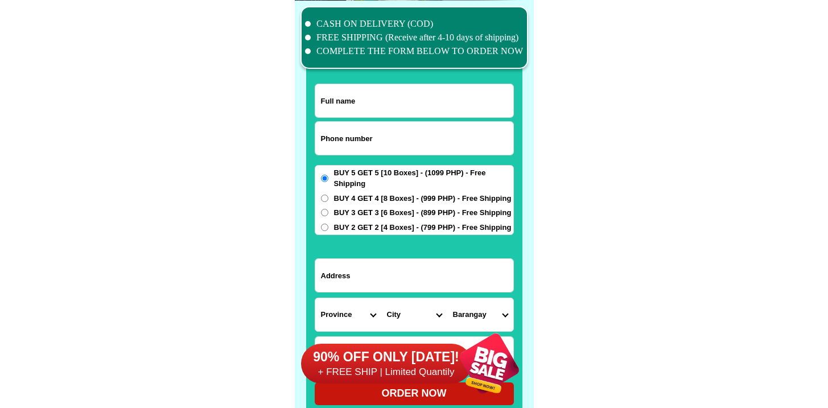
click at [364, 139] on input "Input phone_number" at bounding box center [414, 138] width 198 height 33
paste input "09972084854"
type input "09972084854"
click at [369, 278] on input "Input address" at bounding box center [414, 275] width 198 height 33
paste input "7TH HOUSE FROM 7/11 COMMERCIAL BUILDING)"
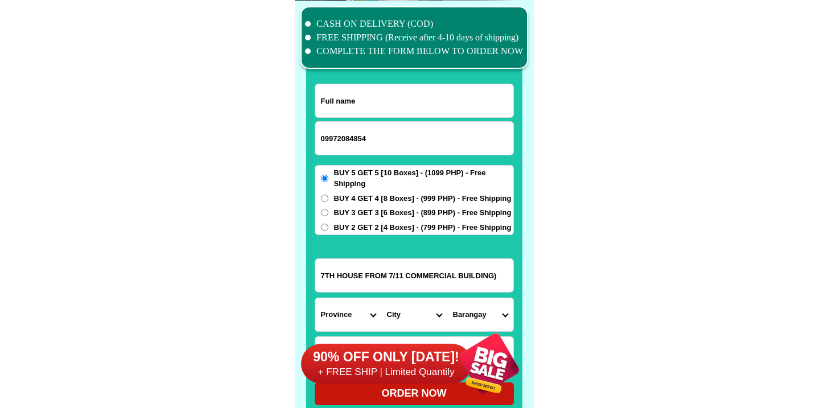
click at [411, 262] on input "7TH HOUSE FROM 7/11 COMMERCIAL BUILDING)" at bounding box center [414, 275] width 198 height 33
paste input "NO. [GEOGRAPHIC_DATA], PATAG, [GEOGRAPHIC_DATA]"
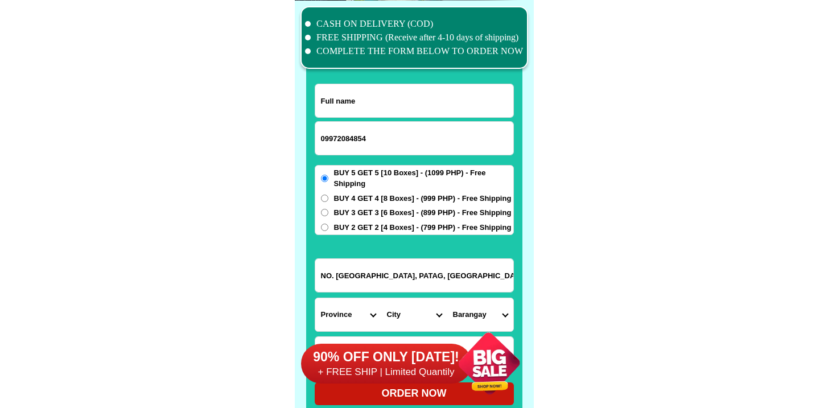
scroll to position [0, 25]
type input "NO. [GEOGRAPHIC_DATA], PATAG, [GEOGRAPHIC_DATA]"
click at [397, 285] on input "NO. [GEOGRAPHIC_DATA], PATAG, [GEOGRAPHIC_DATA]" at bounding box center [414, 275] width 198 height 33
click at [368, 307] on select "Province [GEOGRAPHIC_DATA] [GEOGRAPHIC_DATA] [GEOGRAPHIC_DATA] [GEOGRAPHIC_DATA…" at bounding box center [348, 314] width 66 height 33
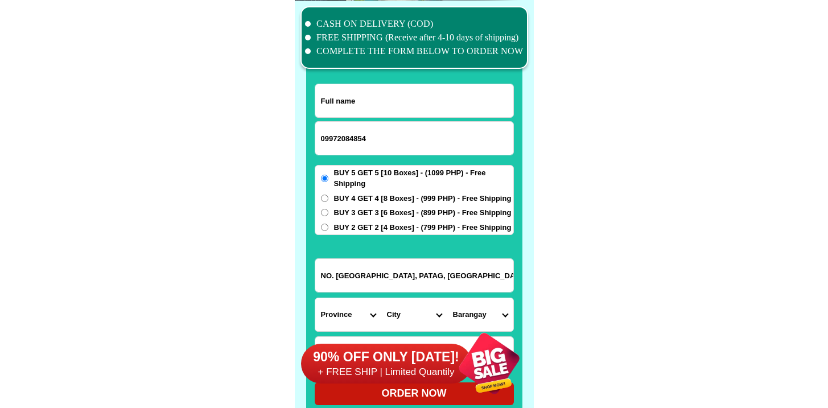
click at [480, 275] on input "NO. [GEOGRAPHIC_DATA], PATAG, [GEOGRAPHIC_DATA]" at bounding box center [414, 275] width 198 height 33
drag, startPoint x: 438, startPoint y: 276, endPoint x: 616, endPoint y: 276, distance: 177.5
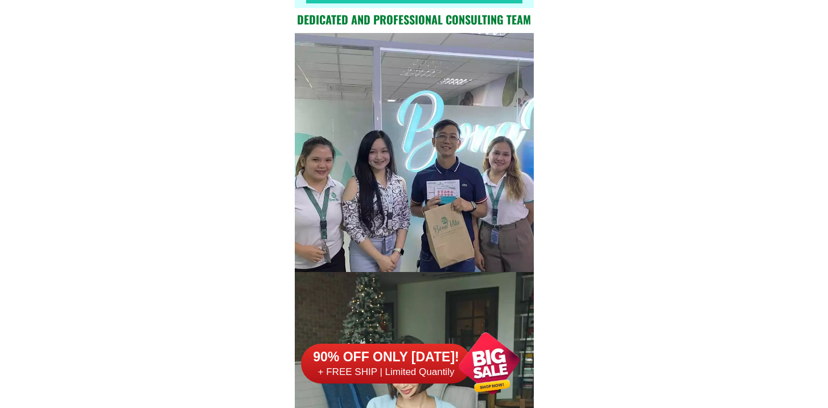
scroll to position [8863, 0]
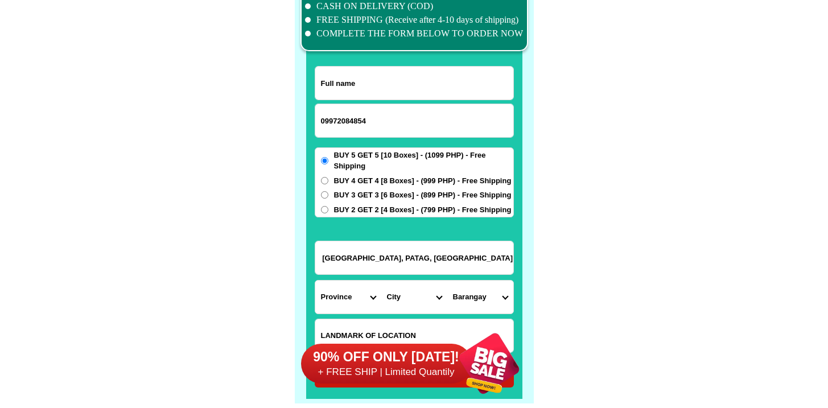
click at [344, 306] on select "Province [GEOGRAPHIC_DATA] [GEOGRAPHIC_DATA] [GEOGRAPHIC_DATA] [GEOGRAPHIC_DATA…" at bounding box center [348, 297] width 66 height 33
select select "63_386"
click at [315, 281] on select "Province [GEOGRAPHIC_DATA] [GEOGRAPHIC_DATA] [GEOGRAPHIC_DATA] [GEOGRAPHIC_DATA…" at bounding box center [348, 297] width 66 height 33
click at [418, 308] on select "City" at bounding box center [414, 297] width 66 height 33
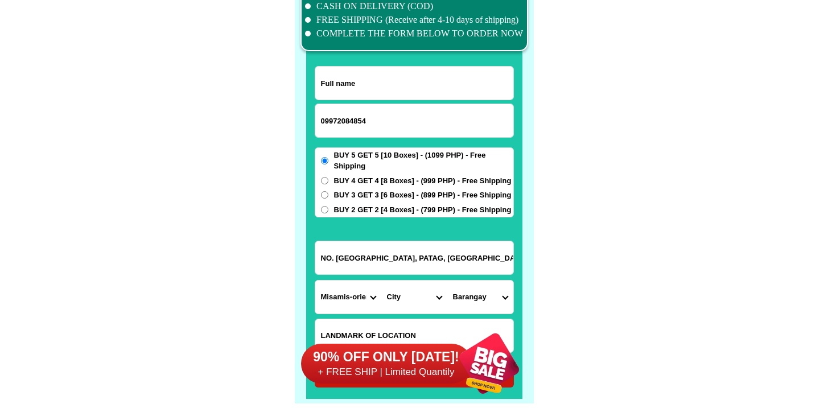
select select "63_386807"
click at [381, 281] on select "City Alubijid [GEOGRAPHIC_DATA] [GEOGRAPHIC_DATA] [GEOGRAPHIC_DATA] [GEOGRAPHIC…" at bounding box center [414, 297] width 66 height 33
click at [468, 288] on select "Barangay Agusan Baikingon [GEOGRAPHIC_DATA] Balulang Barangay 1 (pob.) Barangay…" at bounding box center [480, 297] width 66 height 33
select select "63_3868078561"
click at [447, 281] on select "Barangay Agusan Baikingon [GEOGRAPHIC_DATA] Balulang Barangay 1 (pob.) Barangay…" at bounding box center [480, 297] width 66 height 33
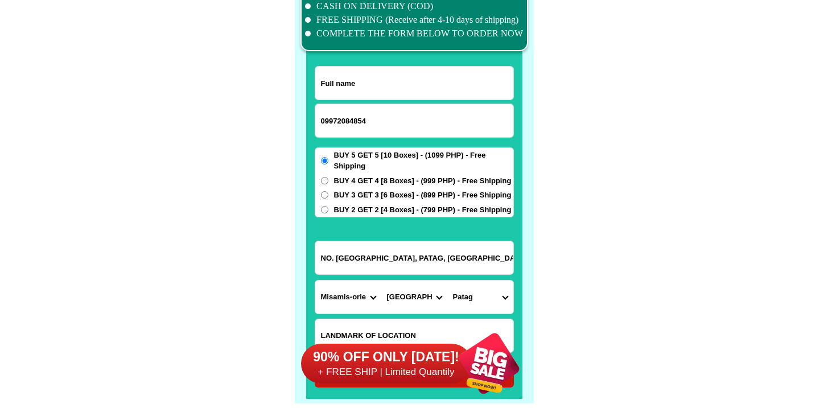
scroll to position [8973, 0]
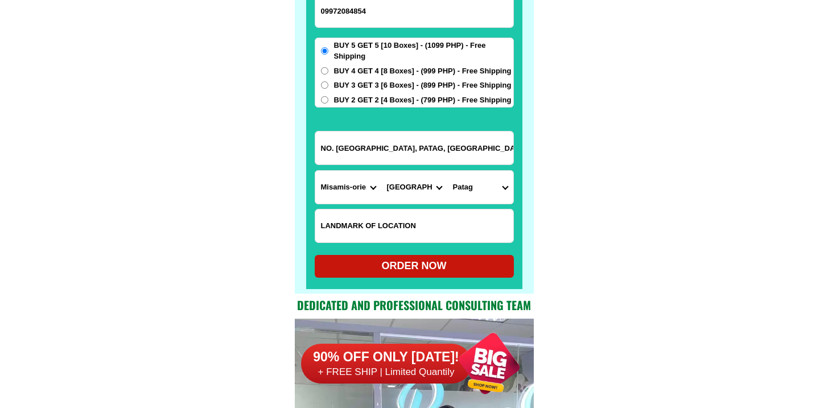
click at [422, 240] on input "Input LANDMARKOFLOCATION" at bounding box center [414, 225] width 198 height 33
click at [435, 275] on div "ORDER NOW" at bounding box center [414, 266] width 199 height 23
radio input "true"
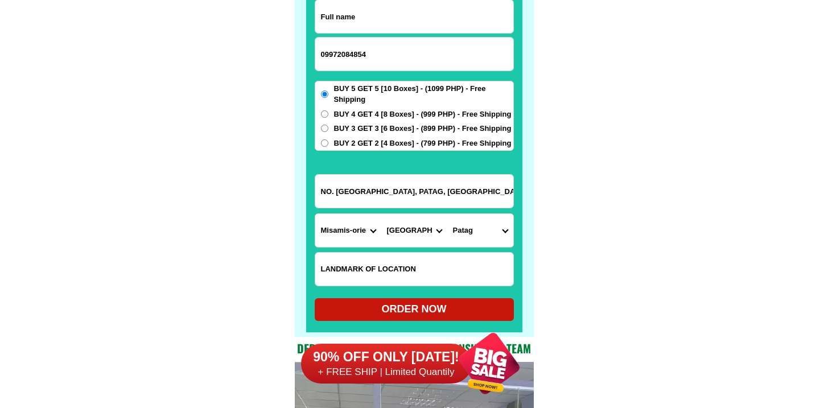
click at [343, 11] on input "Input full_name" at bounding box center [414, 16] width 198 height 33
click at [370, 29] on input "Input full_name" at bounding box center [414, 16] width 198 height 33
paste input "[PERSON_NAME] [PERSON_NAME]"
type input "[PERSON_NAME] [PERSON_NAME]"
click at [440, 320] on div "90% OFF ONLY [DATE]! + FREE SHIP | Limited Quantily" at bounding box center [417, 363] width 233 height 89
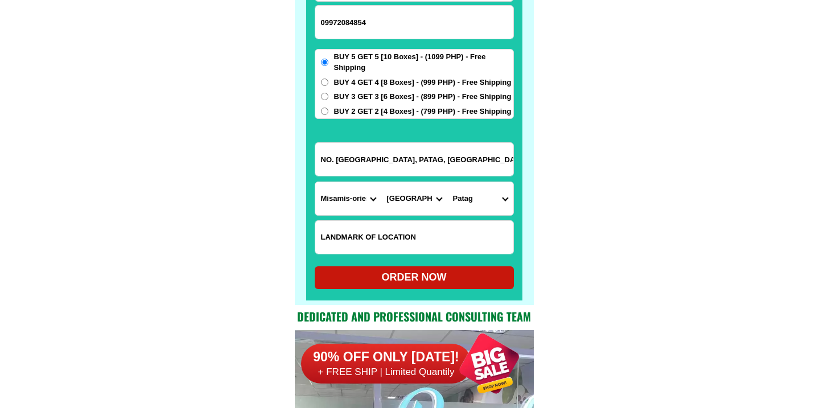
scroll to position [9027, 0]
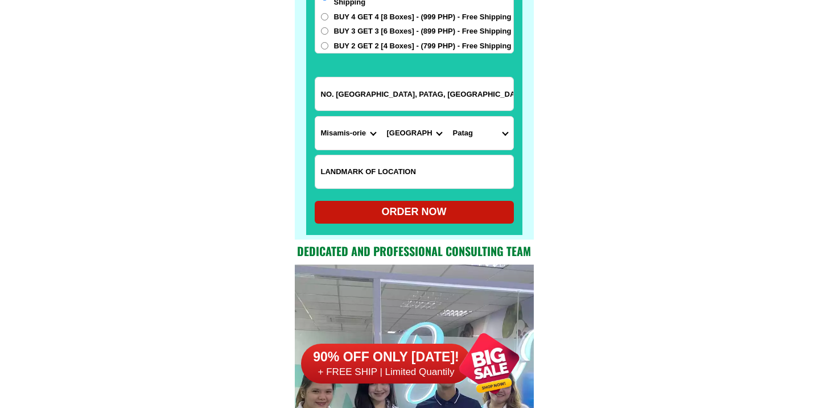
click at [422, 214] on div "ORDER NOW" at bounding box center [414, 211] width 199 height 15
radio input "true"
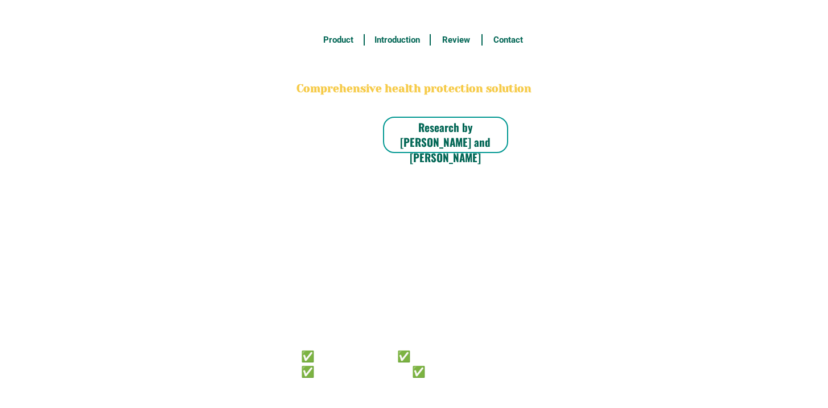
click at [411, 375] on h6 "✅ 𝙰𝚗𝚝𝚒 𝙲𝚊𝚗𝚌𝚎𝚛 ✅ 𝙰𝚗𝚝𝚒 𝚂𝚝𝚛𝚘𝚔𝚎 ✅ 𝙰𝚗𝚝𝚒 𝙳𝚒𝚊𝚋𝚎𝚝𝚒𝚌 ✅ 𝙳𝚒𝚊𝚋𝚎𝚝𝚎𝚜" at bounding box center [398, 363] width 195 height 30
click at [389, 370] on h6 "✅ 𝙰𝚗𝚝𝚒 𝙲𝚊𝚗𝚌𝚎𝚛 ✅ 𝙰𝚗𝚝𝚒 𝚂𝚝𝚛𝚘𝚔𝚎 ✅ 𝙰𝚗𝚝𝚒 𝙳𝚒𝚊𝚋𝚎𝚝𝚒𝚌 ✅ 𝙳𝚒𝚊𝚋𝚎𝚝𝚎𝚜" at bounding box center [398, 363] width 195 height 30
click at [428, 364] on h6 "✅ 𝙰𝚗𝚝𝚒 𝙲𝚊𝚗𝚌𝚎𝚛 ✅ 𝙰𝚗𝚝𝚒 𝚂𝚝𝚛𝚘𝚔𝚎 ✅ 𝙰𝚗𝚝𝚒 𝙳𝚒𝚊𝚋𝚎𝚝𝚒𝚌 ✅ 𝙳𝚒𝚊𝚋𝚎𝚝𝚎𝚜" at bounding box center [398, 363] width 195 height 30
radio input "true"
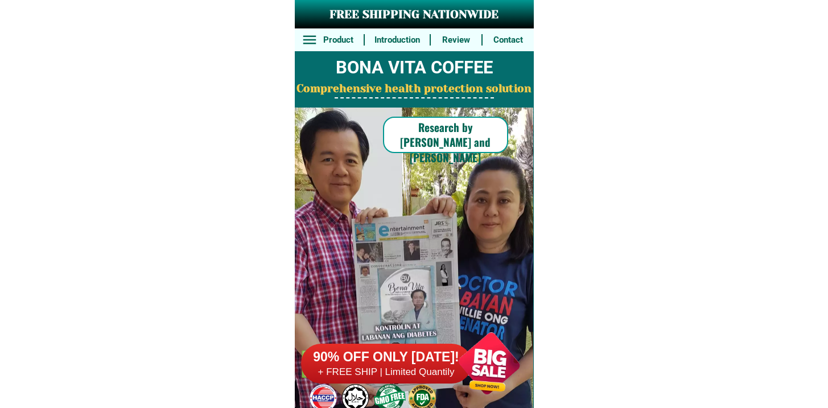
click at [423, 353] on h6 "90% OFF ONLY [DATE]!" at bounding box center [386, 357] width 171 height 17
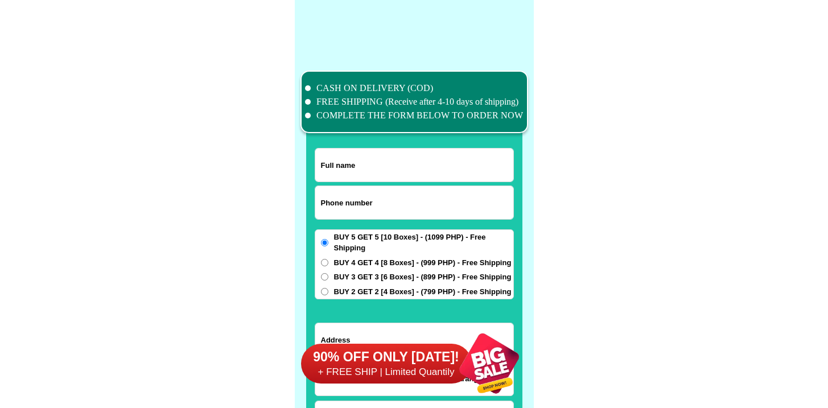
scroll to position [8845, 0]
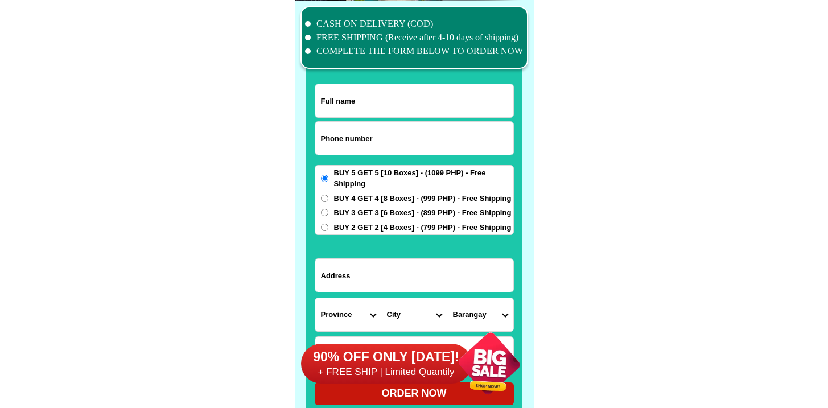
click at [358, 145] on input "Input phone_number" at bounding box center [414, 138] width 198 height 33
paste input "9178740043"
click at [320, 136] on input "9178740043" at bounding box center [414, 138] width 198 height 33
type input "09178740043"
click at [376, 103] on input "Input full_name" at bounding box center [414, 100] width 198 height 33
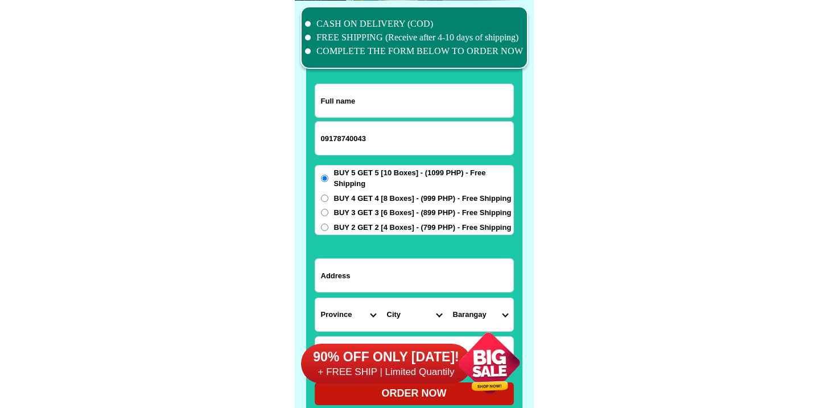
paste input "[PERSON_NAME]"
type input "[PERSON_NAME]"
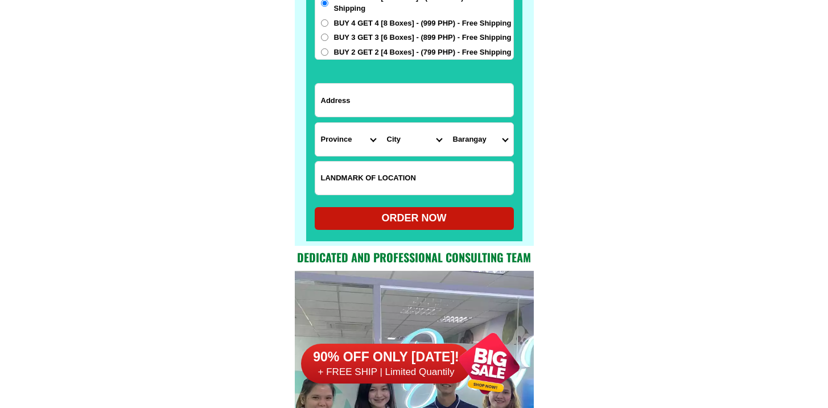
scroll to position [9043, 0]
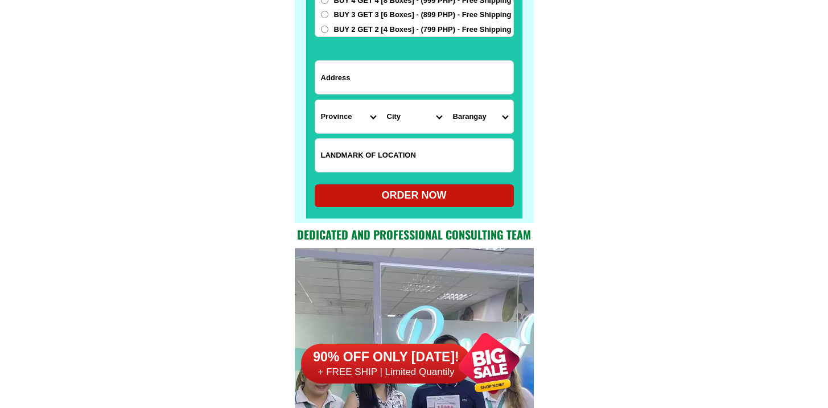
click at [377, 171] on input "Input LANDMARKOFLOCATION" at bounding box center [414, 155] width 198 height 33
paste input "near [GEOGRAPHIC_DATA][PERSON_NAME]"
type input "near [GEOGRAPHIC_DATA][PERSON_NAME]"
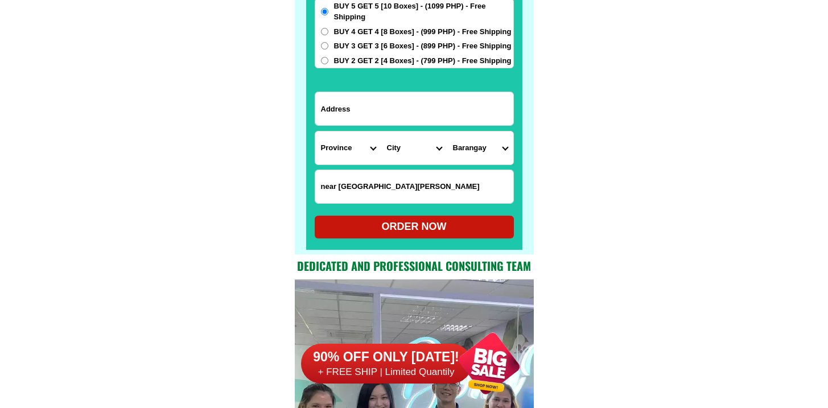
scroll to position [8988, 0]
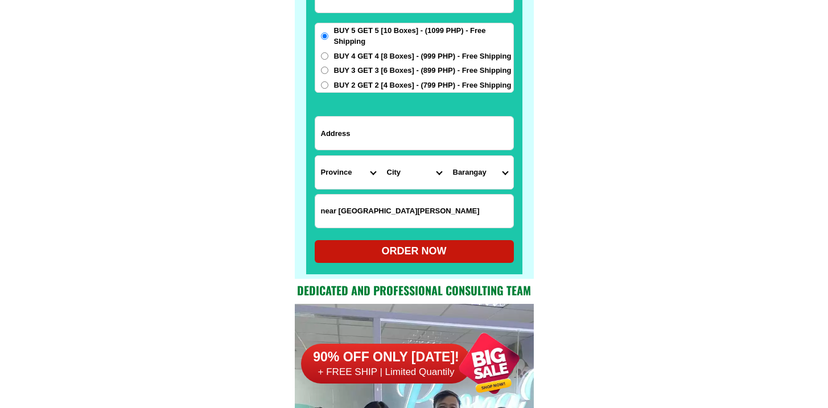
click at [358, 56] on span "BUY 4 GET 4 [8 Boxes] - (999 PHP) - Free Shipping" at bounding box center [423, 56] width 178 height 11
click at [328, 56] on input "BUY 4 GET 4 [8 Boxes] - (999 PHP) - Free Shipping" at bounding box center [324, 55] width 7 height 7
radio input "true"
click at [387, 135] on input "Input address" at bounding box center [414, 133] width 198 height 33
paste input "[PERSON_NAME]. Brgy 2, Purok 3"
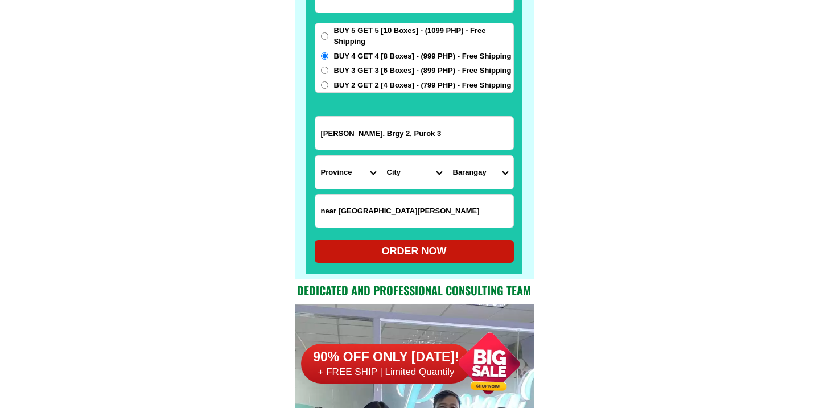
type input "[PERSON_NAME]. Brgy 2, Purok 3"
click at [344, 170] on select "Province [GEOGRAPHIC_DATA] [GEOGRAPHIC_DATA][PERSON_NAME][GEOGRAPHIC_DATA][GEOG…" at bounding box center [348, 172] width 66 height 33
select select "63_615"
click at [315, 156] on select "Province [GEOGRAPHIC_DATA] [GEOGRAPHIC_DATA][PERSON_NAME][GEOGRAPHIC_DATA][GEOG…" at bounding box center [348, 172] width 66 height 33
click at [398, 177] on select "City Basud Camarines-norte-[GEOGRAPHIC_DATA] [GEOGRAPHIC_DATA]-[GEOGRAPHIC_DATA…" at bounding box center [414, 172] width 66 height 33
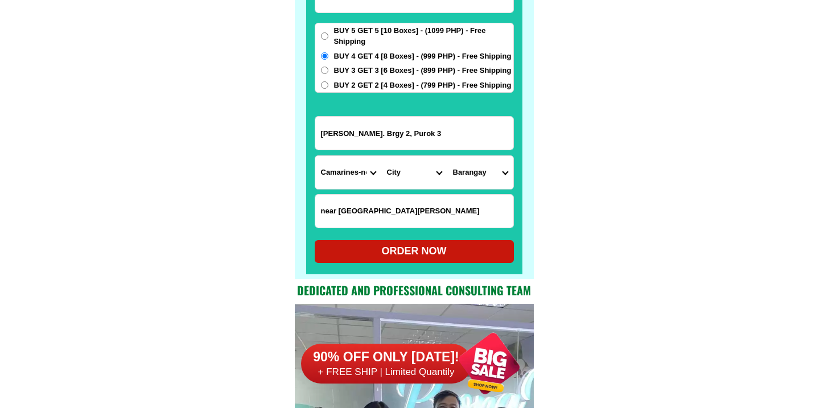
click at [402, 123] on input "[PERSON_NAME]. Brgy 2, Purok 3" at bounding box center [414, 133] width 198 height 33
click at [405, 211] on input "near [GEOGRAPHIC_DATA][PERSON_NAME]" at bounding box center [414, 211] width 198 height 33
click at [404, 213] on input "near [GEOGRAPHIC_DATA][PERSON_NAME]" at bounding box center [414, 211] width 198 height 33
click at [398, 177] on select "City Basud Camarines-norte-[GEOGRAPHIC_DATA] [GEOGRAPHIC_DATA]-[GEOGRAPHIC_DATA…" at bounding box center [414, 172] width 66 height 33
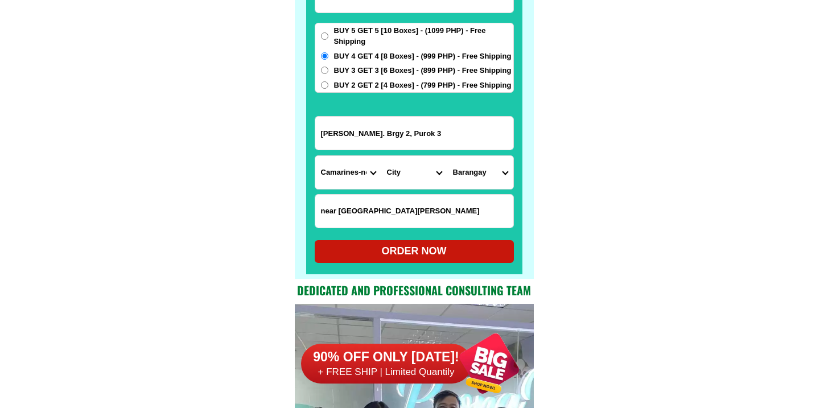
select select "63_6157388"
click at [381, 156] on select "City Basud Camarines-norte-[GEOGRAPHIC_DATA] [GEOGRAPHIC_DATA]-[GEOGRAPHIC_DATA…" at bounding box center [414, 172] width 66 height 33
click at [489, 171] on select "Barangay" at bounding box center [480, 172] width 66 height 33
click at [493, 176] on select "Barangay [PERSON_NAME] Barangay i (pob.) [GEOGRAPHIC_DATA] (pob.) [GEOGRAPHIC_D…" at bounding box center [480, 172] width 66 height 33
select select "63_61573886893"
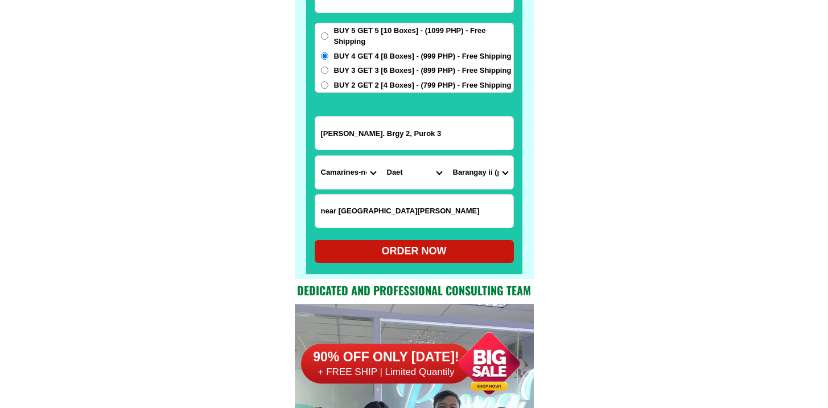
click at [447, 156] on select "Barangay [PERSON_NAME] Barangay i (pob.) [GEOGRAPHIC_DATA] (pob.) [GEOGRAPHIC_D…" at bounding box center [480, 172] width 66 height 33
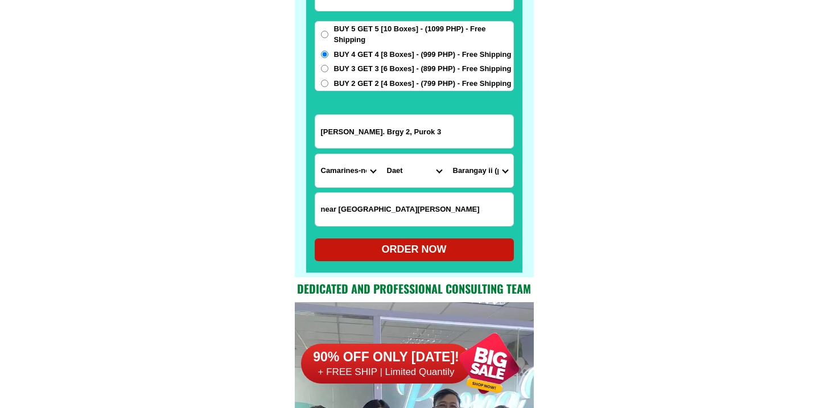
scroll to position [8990, 0]
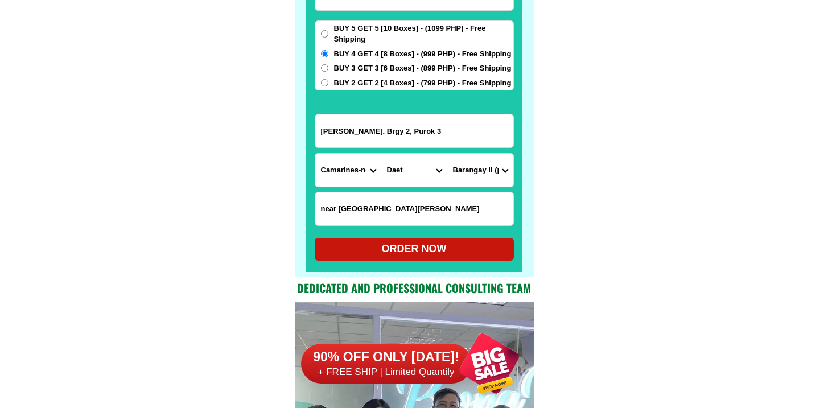
click at [377, 246] on div "ORDER NOW" at bounding box center [414, 248] width 199 height 15
radio input "true"
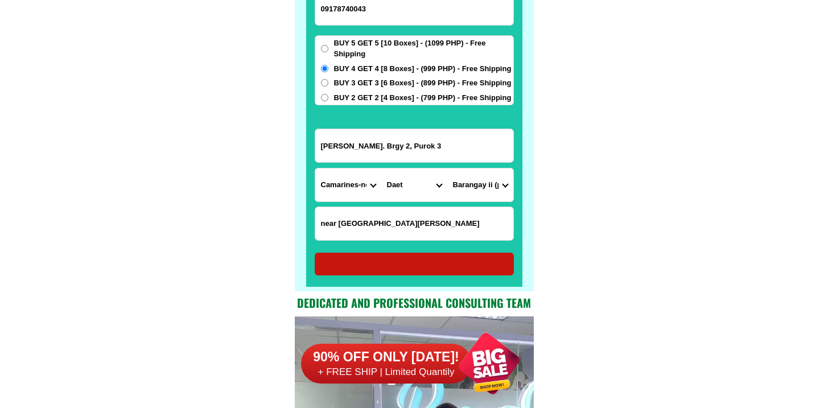
scroll to position [8958, 0]
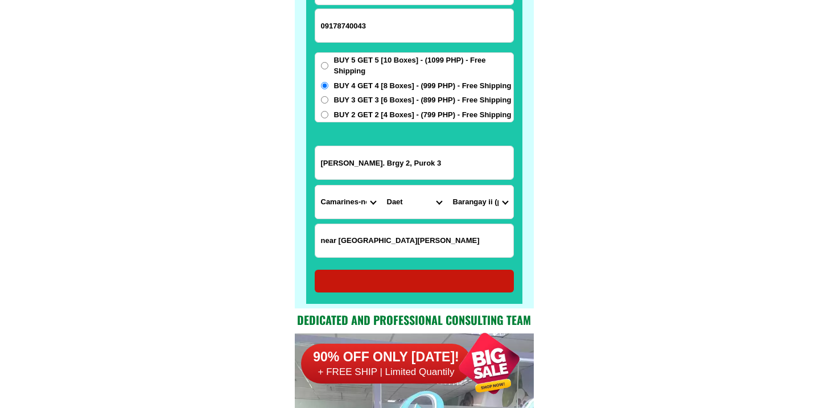
radio input "true"
